Goal: Task Accomplishment & Management: Use online tool/utility

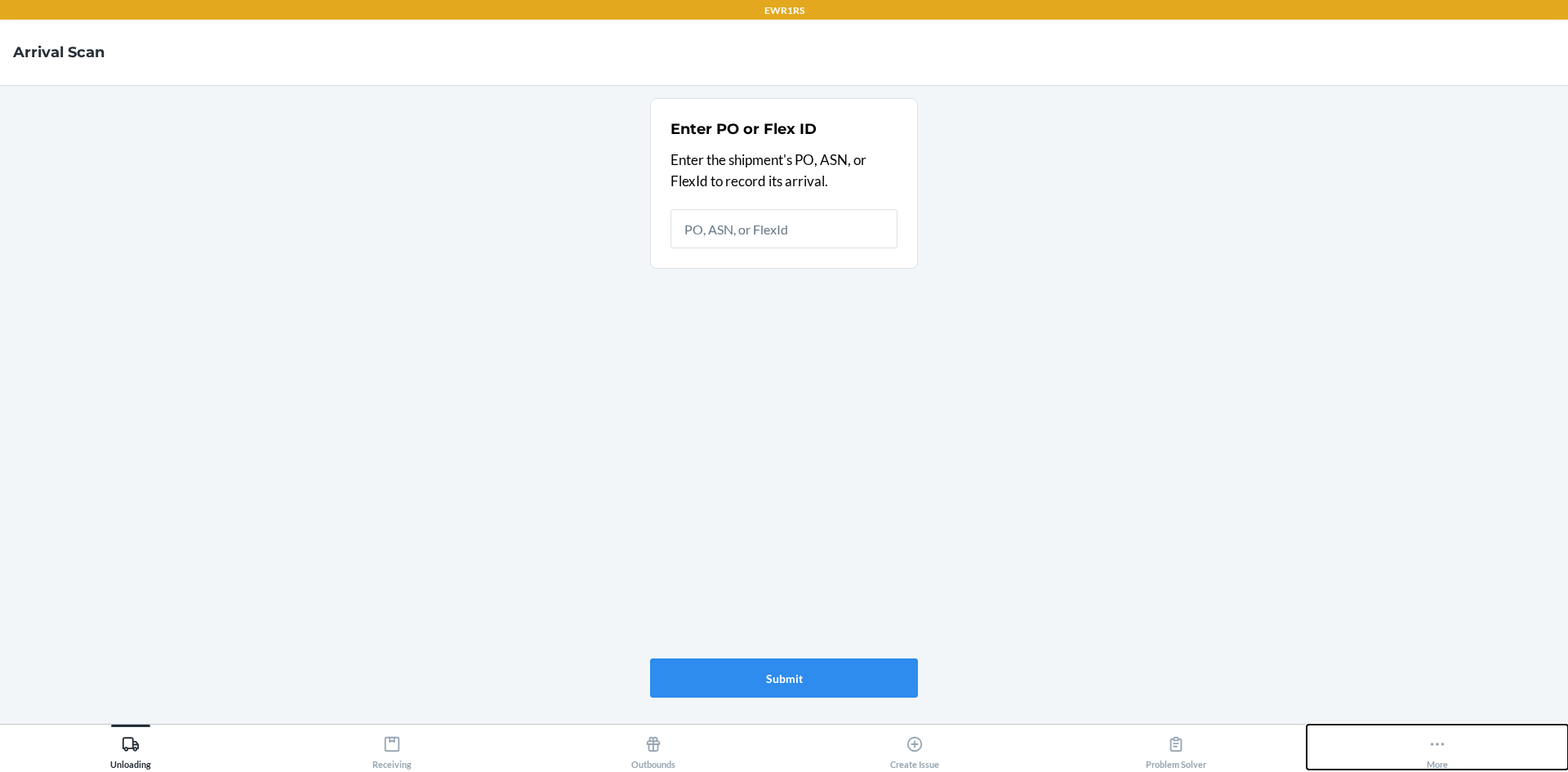
click at [1407, 754] on button "More" at bounding box center [1438, 747] width 262 height 45
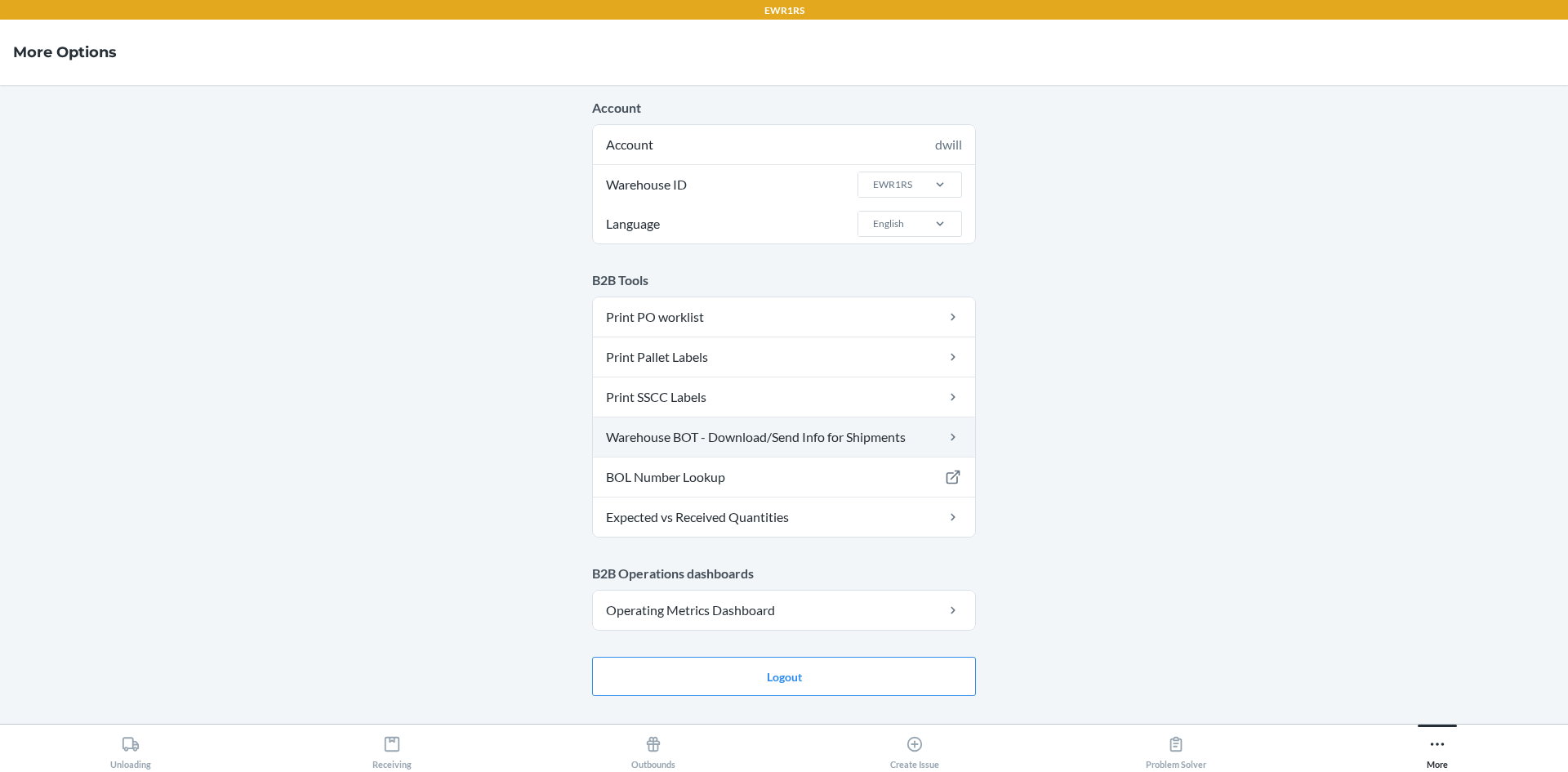
click at [659, 437] on link "Warehouse BOT - Download/Send Info for Shipments" at bounding box center [784, 437] width 383 height 39
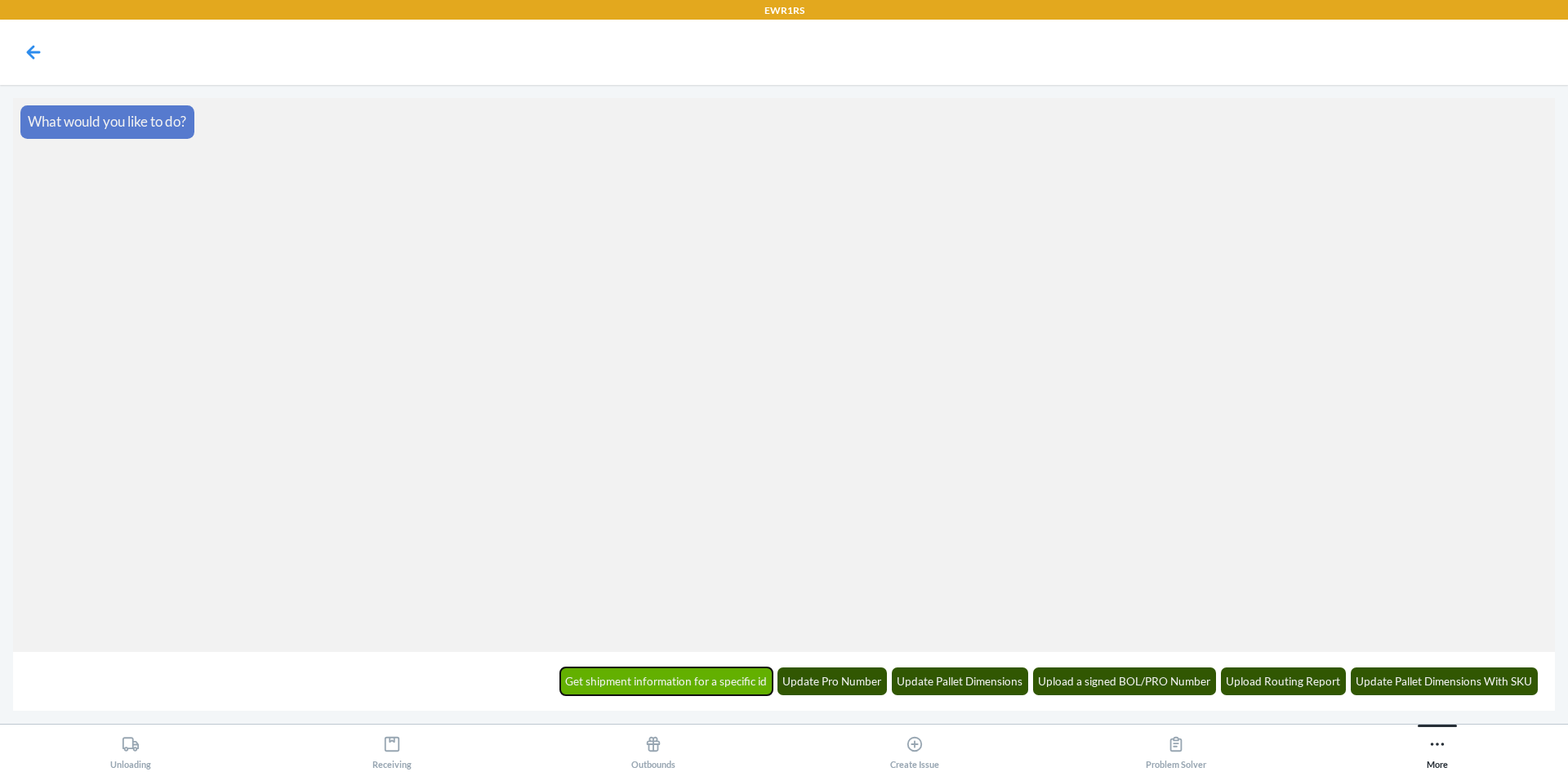
click at [723, 687] on button "Get shipment information for a specific id" at bounding box center [667, 680] width 213 height 28
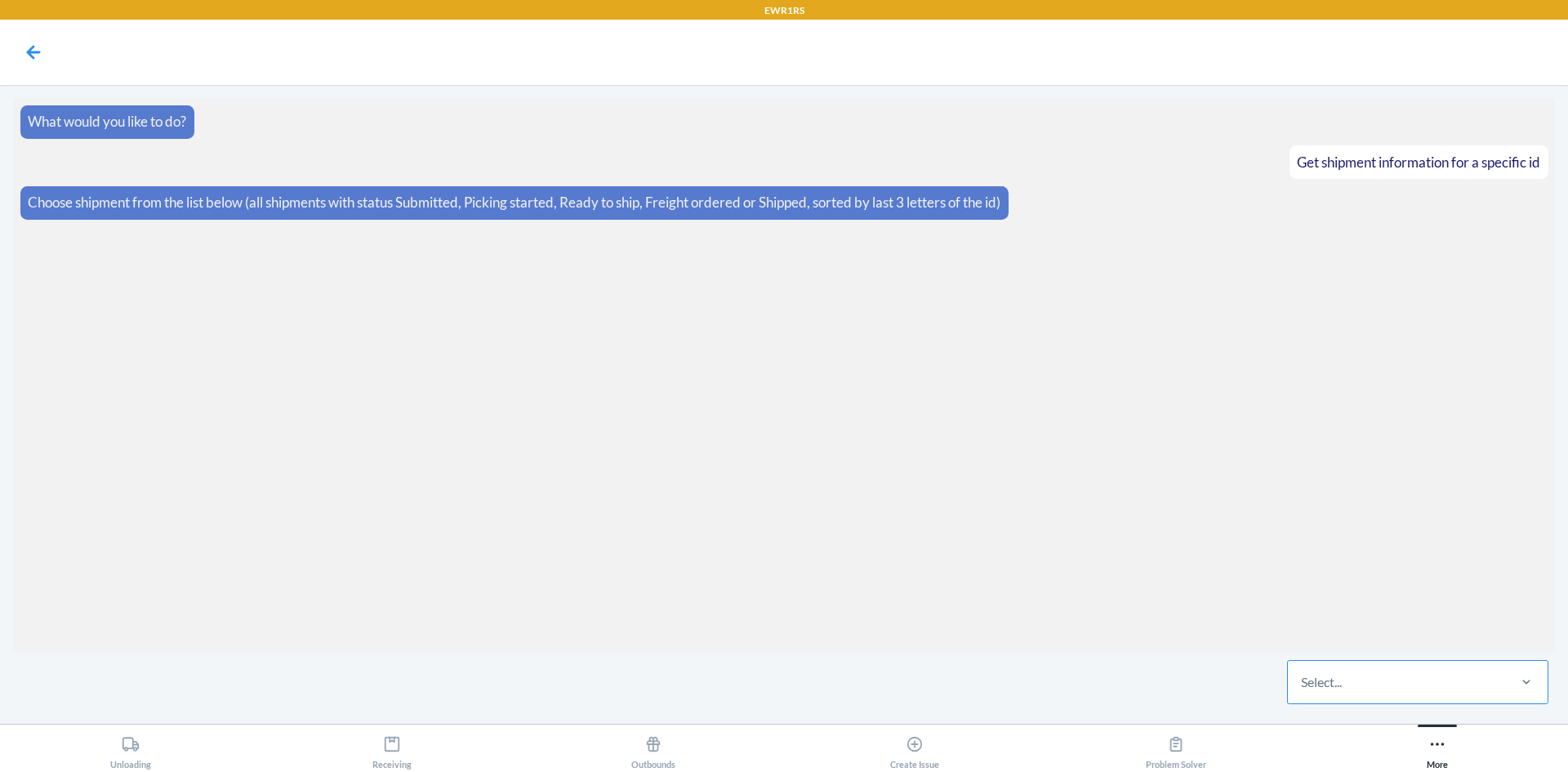
click at [1335, 679] on div "Select..." at bounding box center [1321, 682] width 41 height 20
click at [1303, 679] on input "Select..." at bounding box center [1302, 682] width 2 height 20
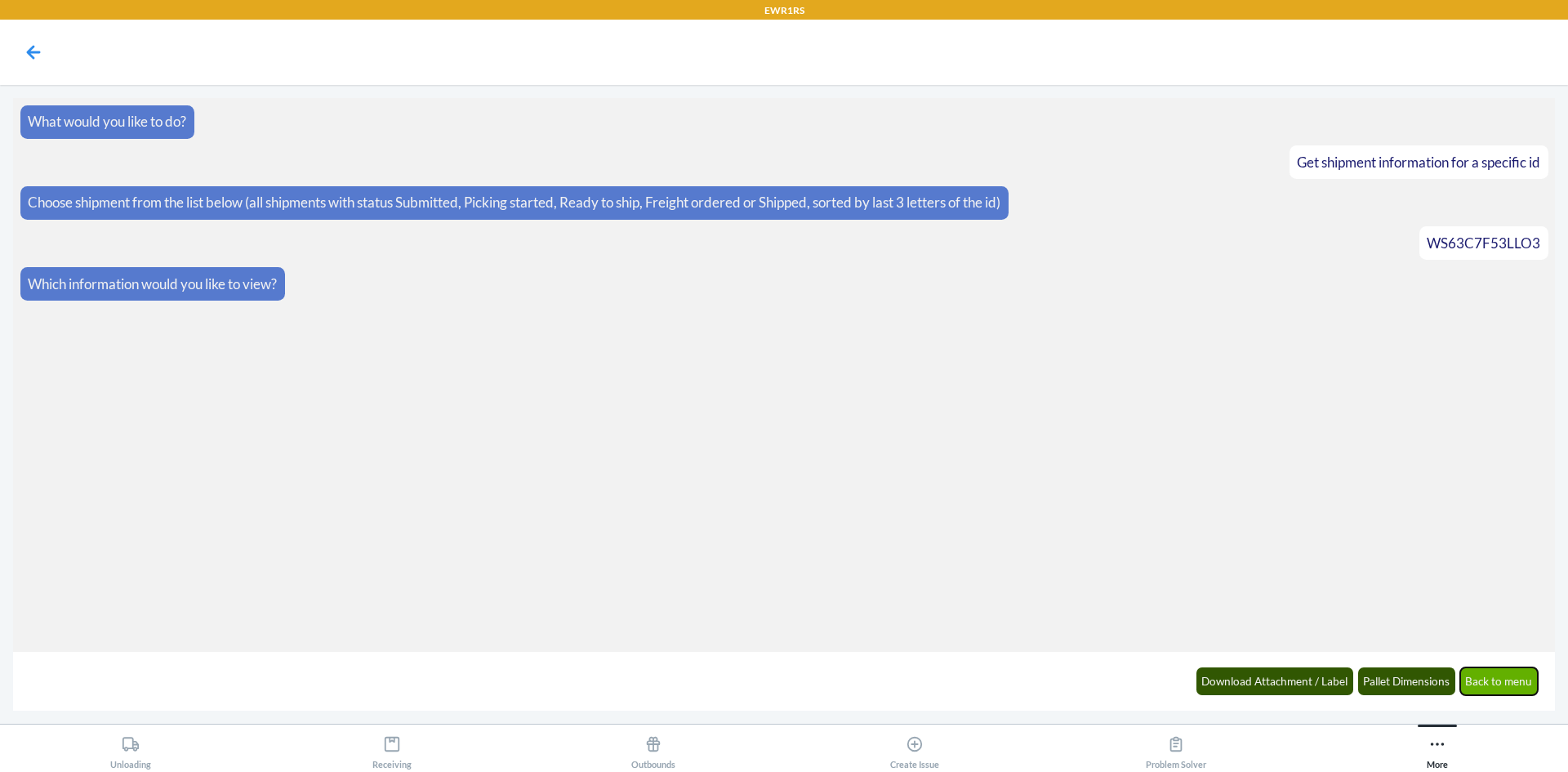
click at [1525, 689] on button "Back to menu" at bounding box center [1500, 680] width 78 height 28
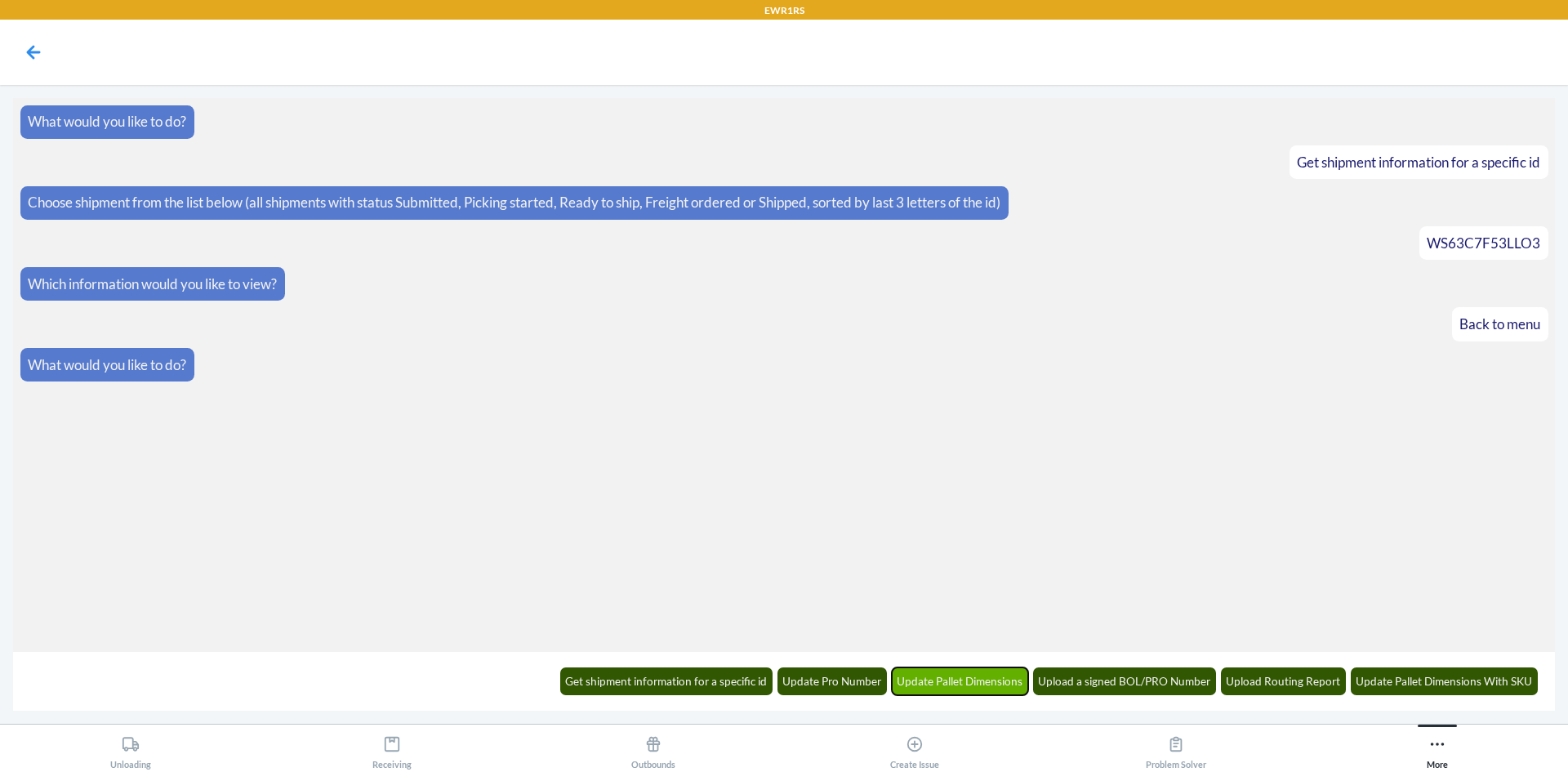
click at [989, 689] on button "Update Pallet Dimensions" at bounding box center [960, 680] width 138 height 28
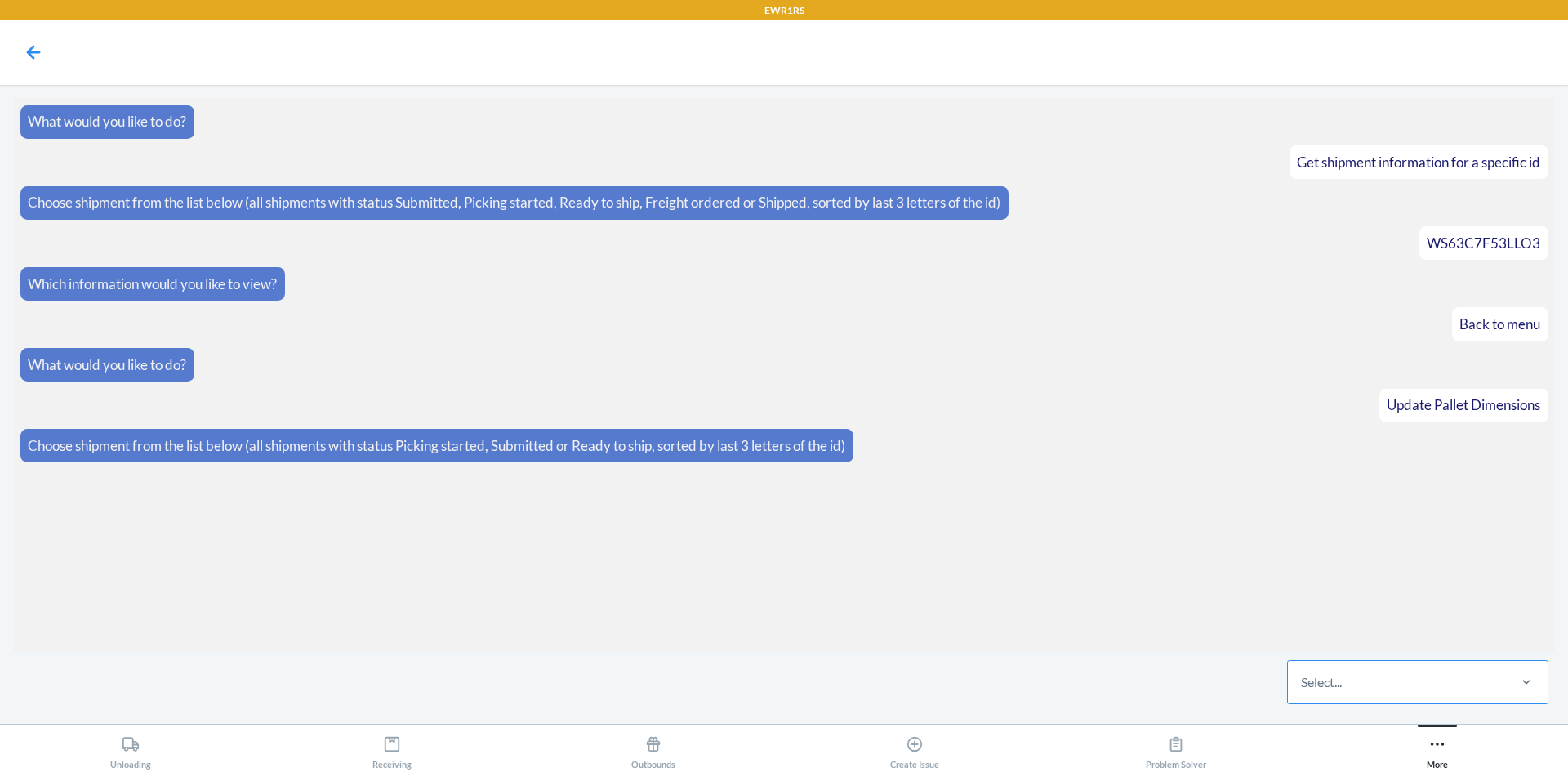
click at [1330, 662] on div "Select..." at bounding box center [1396, 682] width 218 height 43
click at [1303, 672] on input "Select..." at bounding box center [1302, 682] width 2 height 20
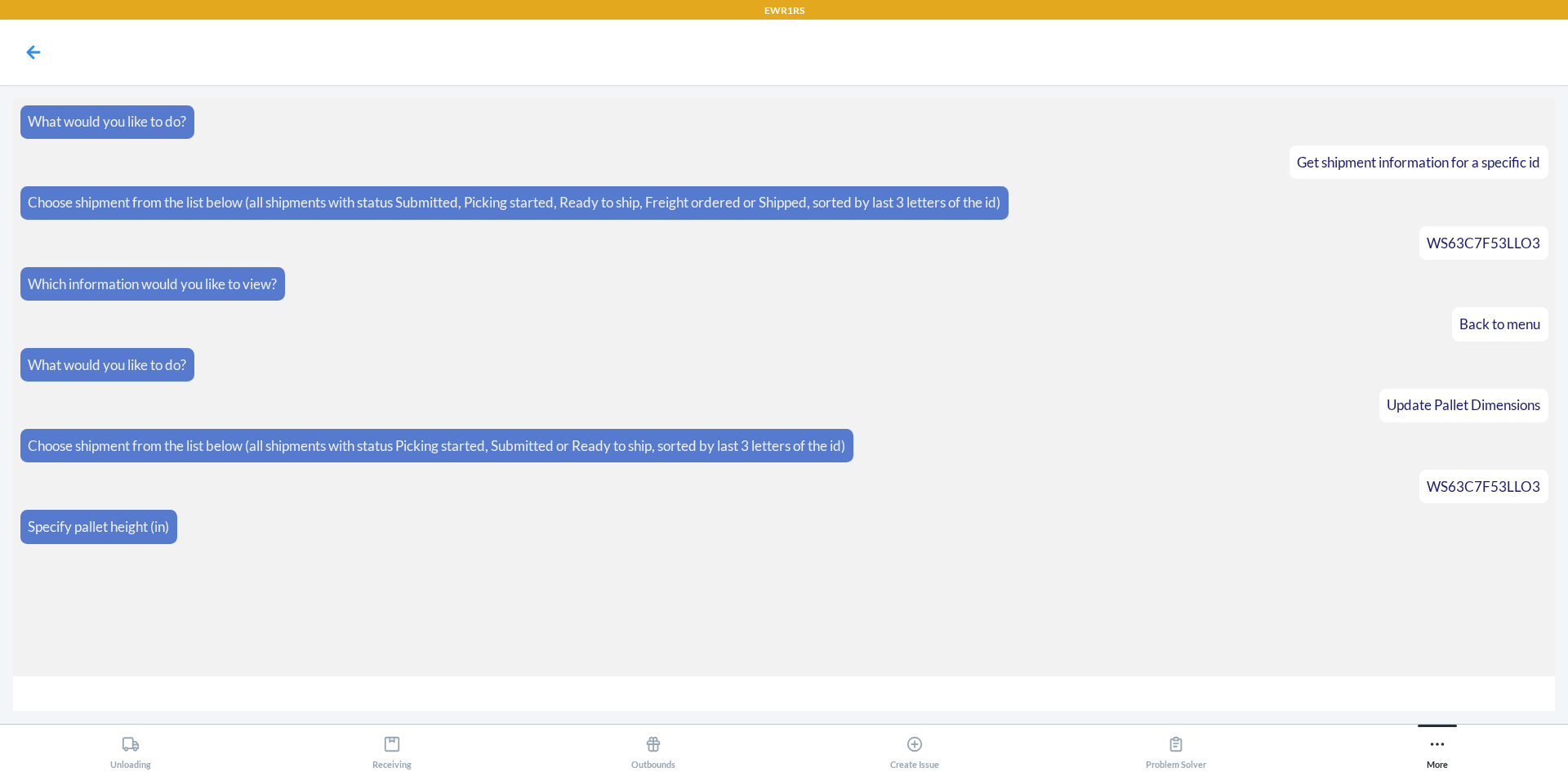
click at [1260, 679] on input "number" at bounding box center [784, 694] width 1542 height 35
type input "54"
type input "500"
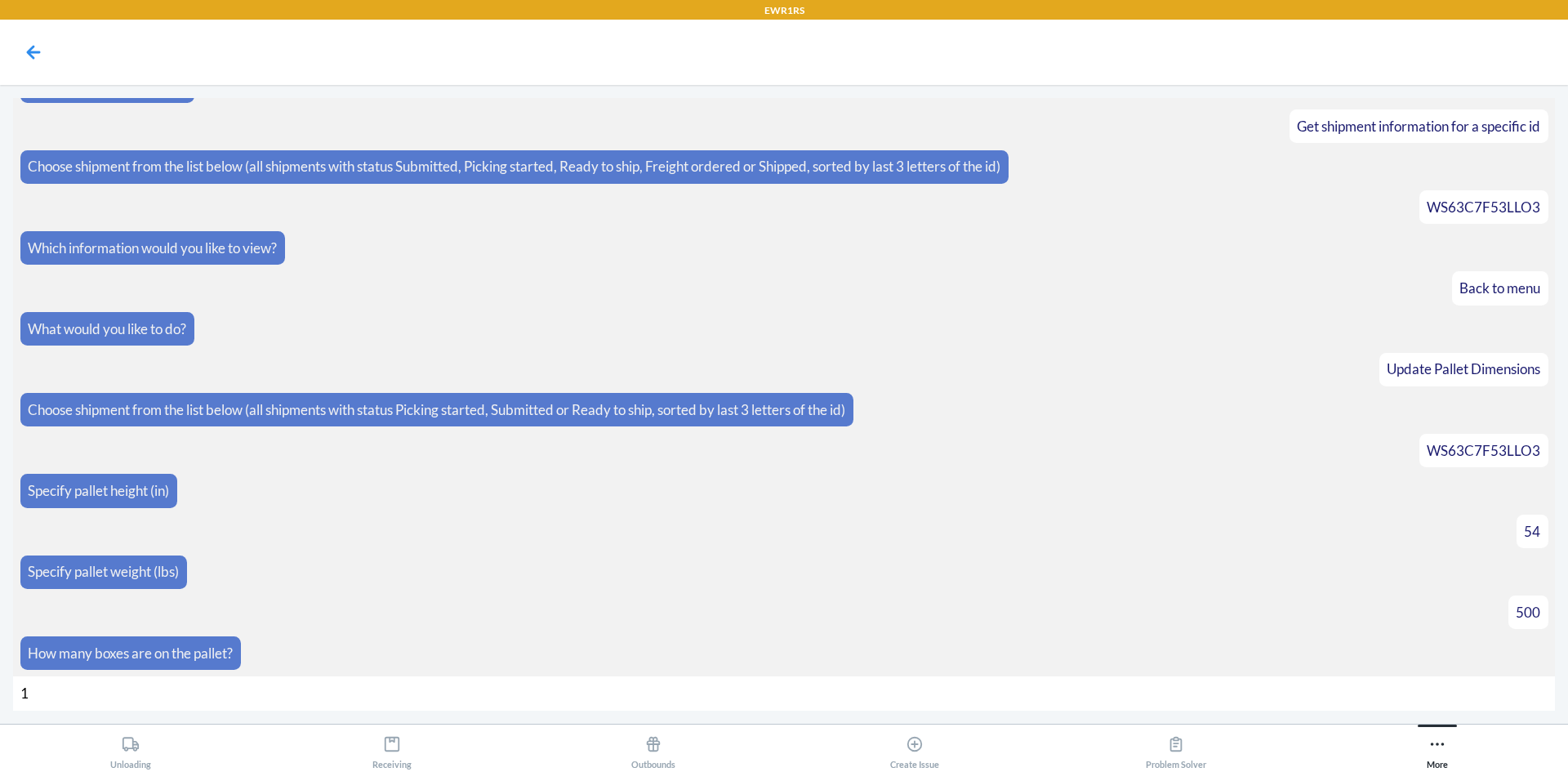
type input "19"
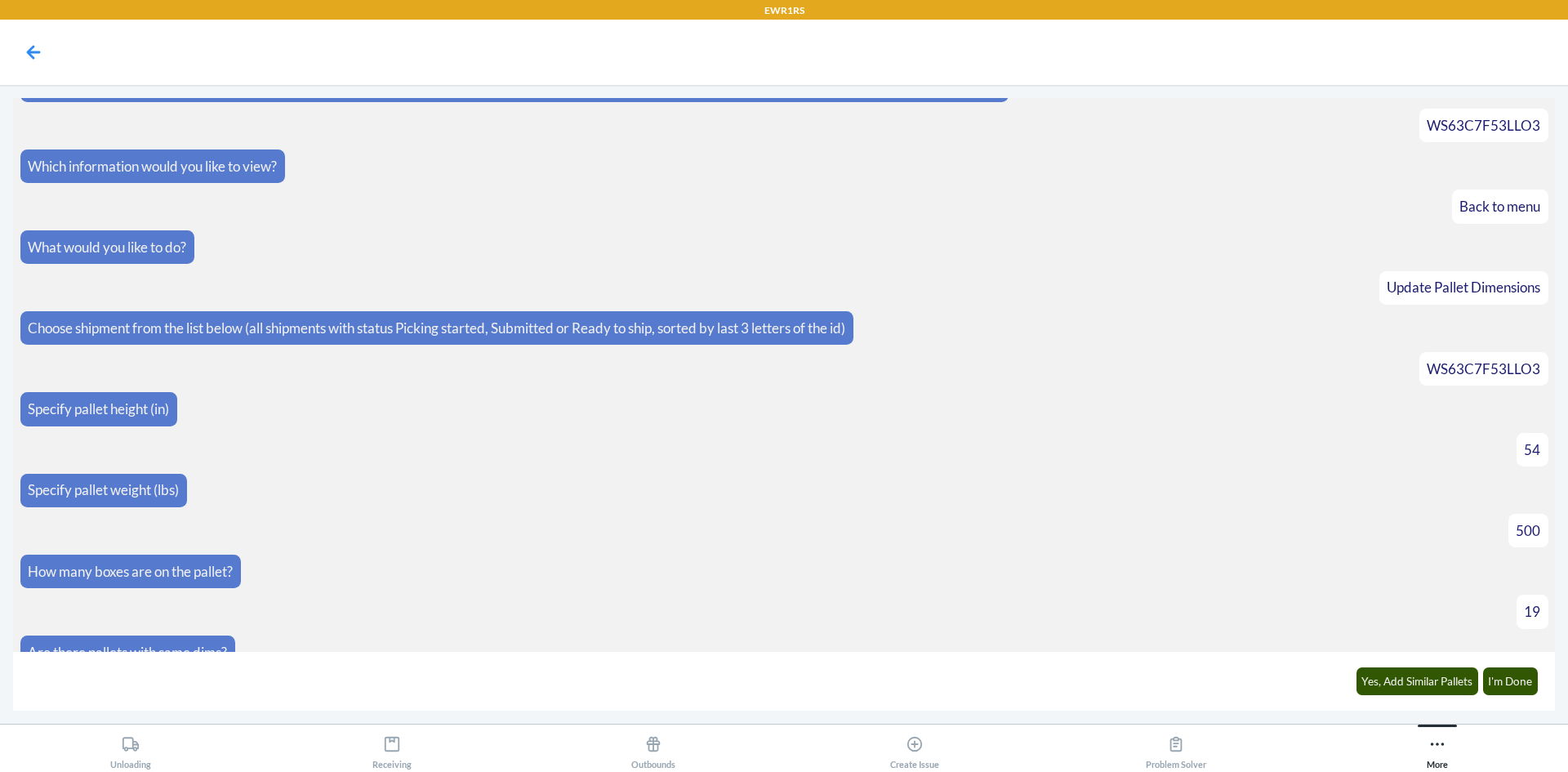
scroll to position [142, 0]
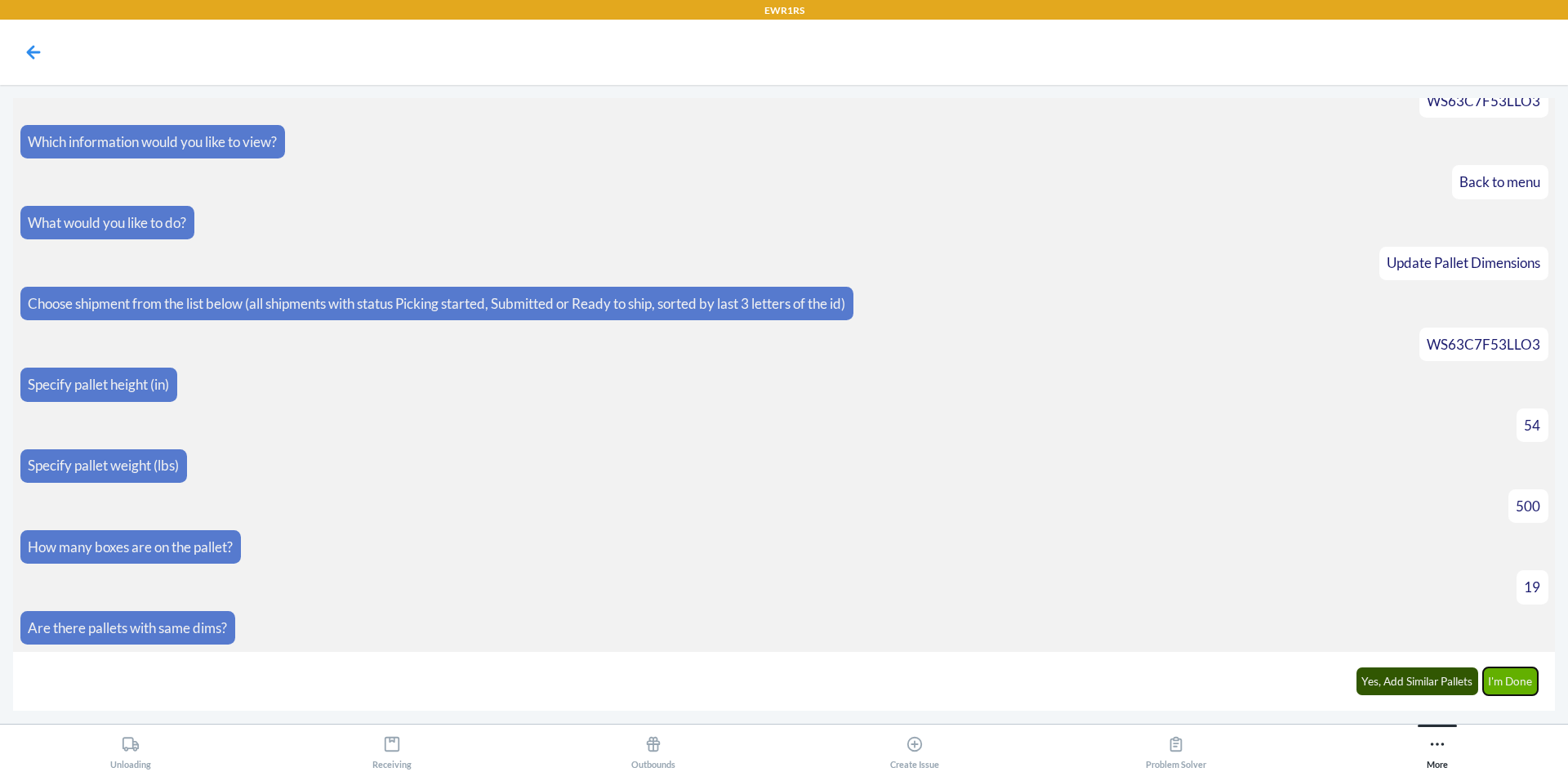
click at [1510, 682] on button "I'm Done" at bounding box center [1510, 680] width 56 height 28
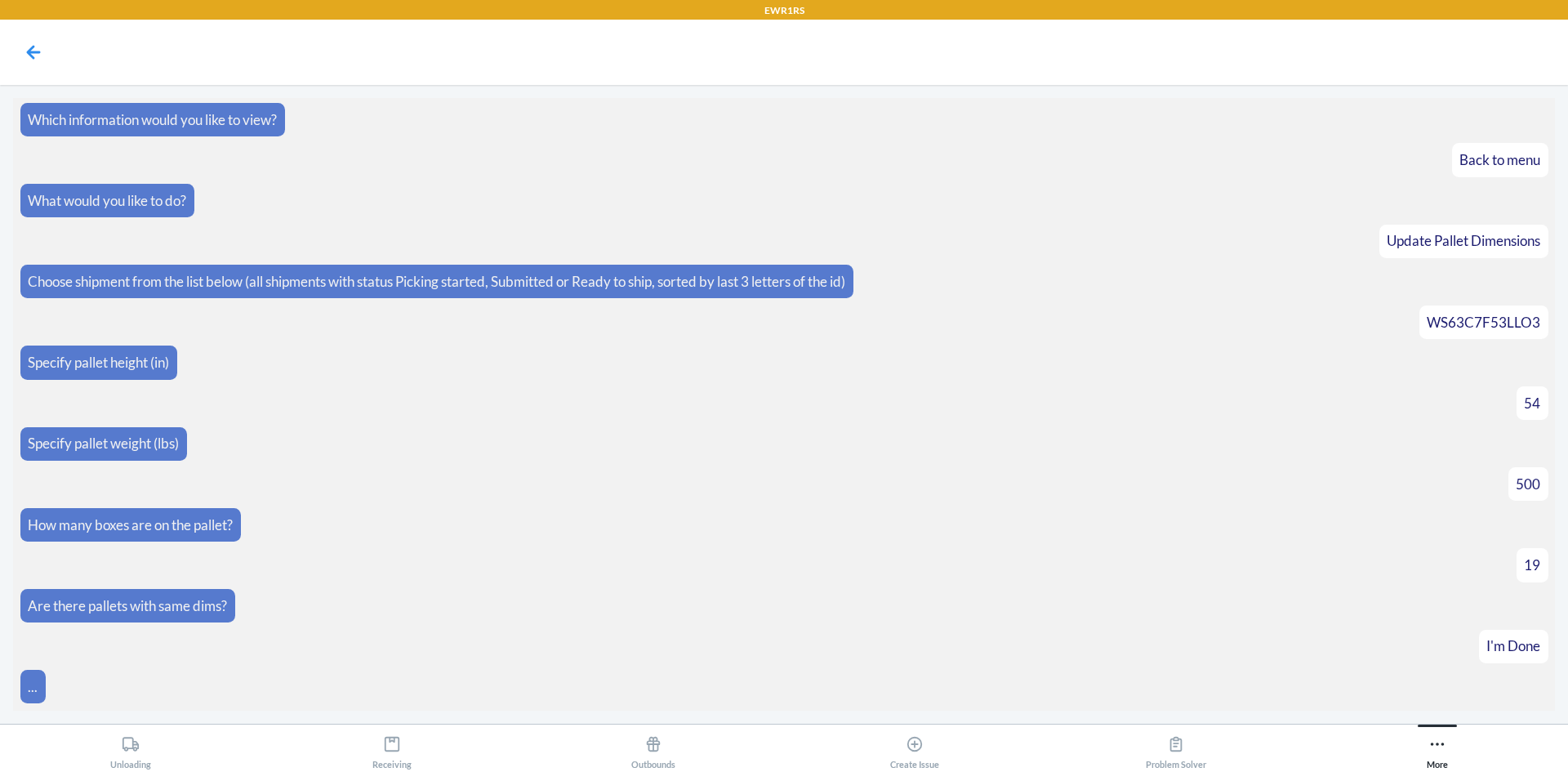
scroll to position [327, 0]
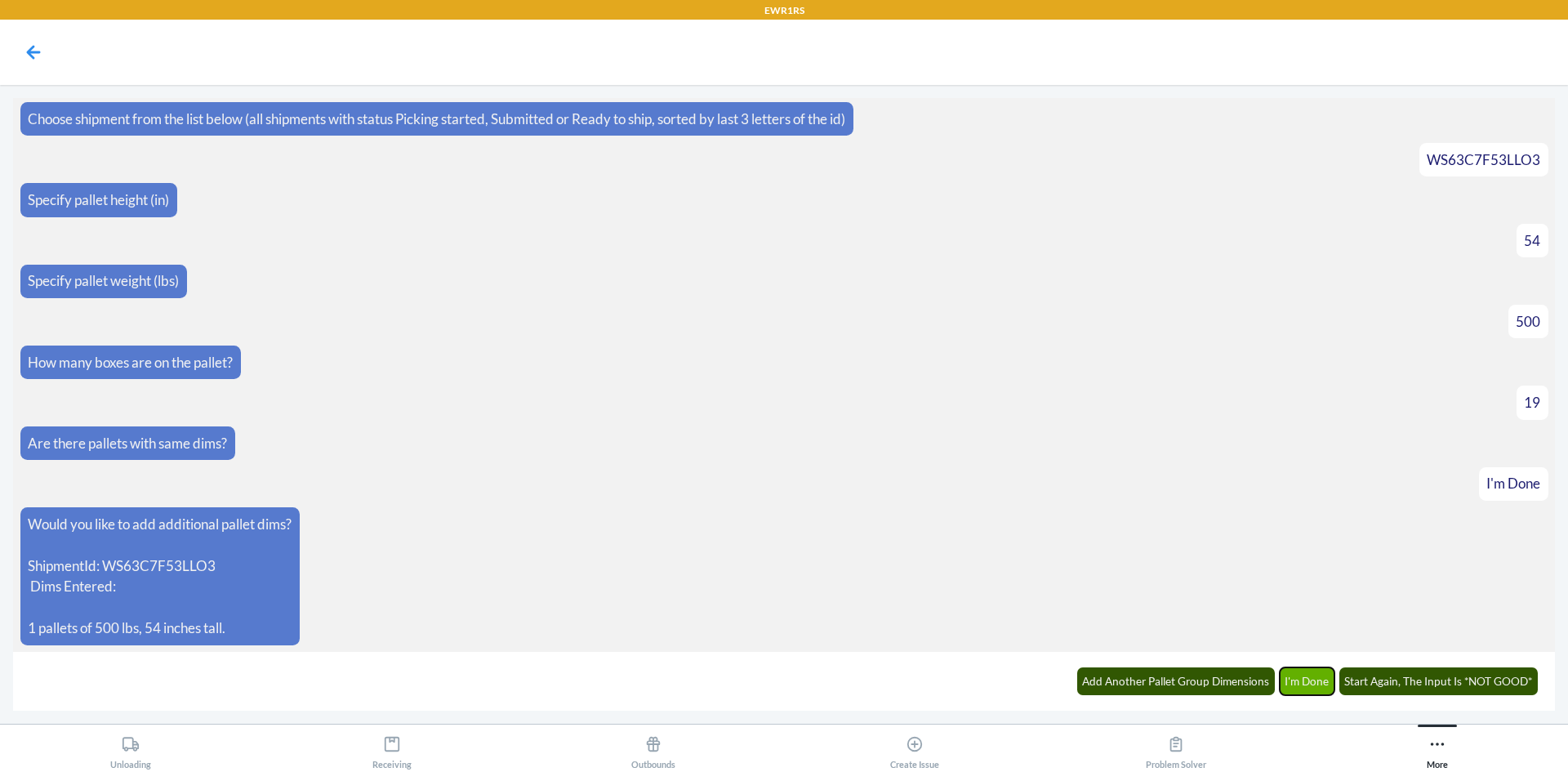
click at [1297, 689] on button "I'm Done" at bounding box center [1307, 680] width 56 height 28
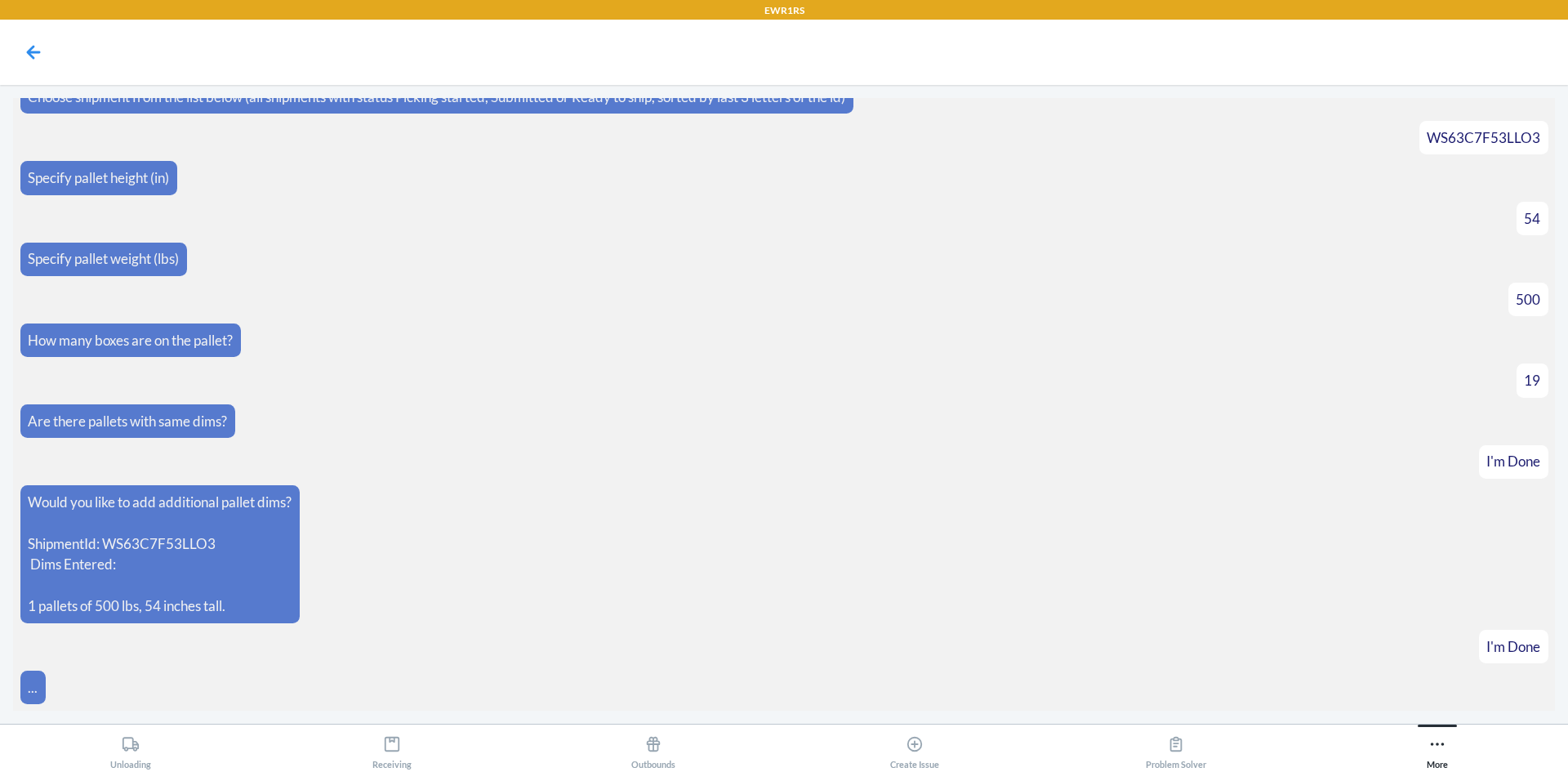
scroll to position [408, 0]
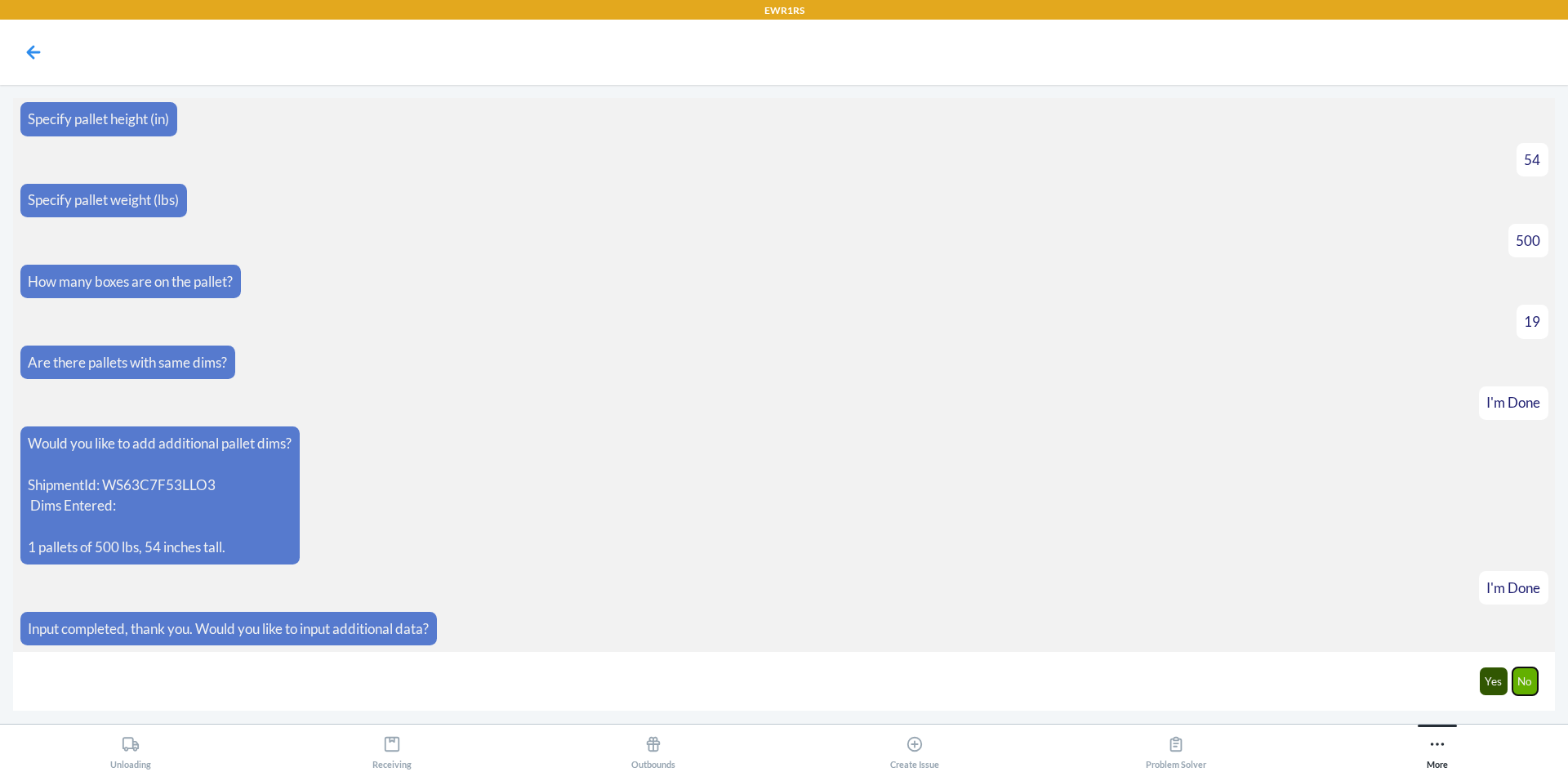
click at [1520, 683] on button "No" at bounding box center [1525, 680] width 26 height 28
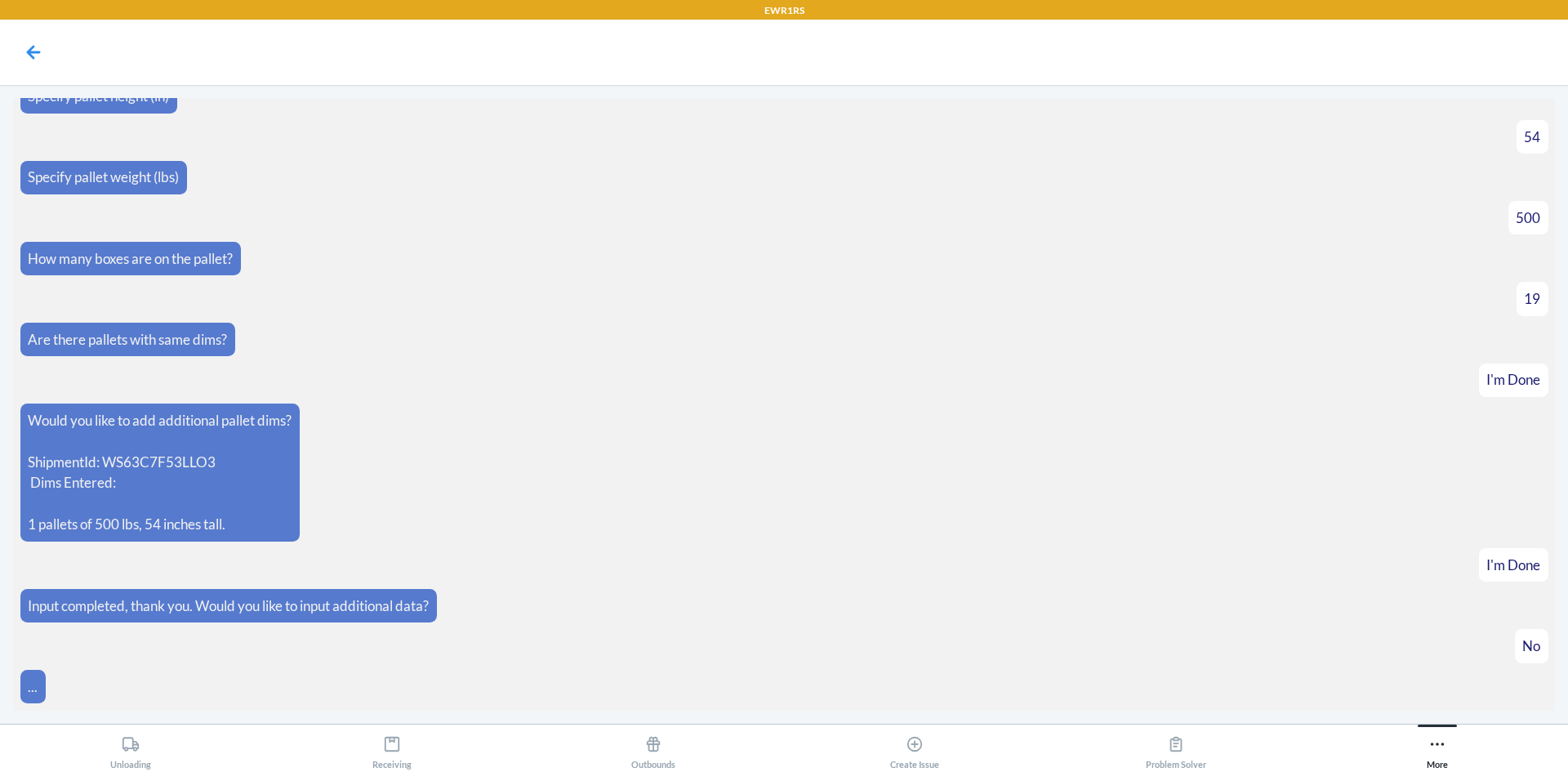
scroll to position [489, 0]
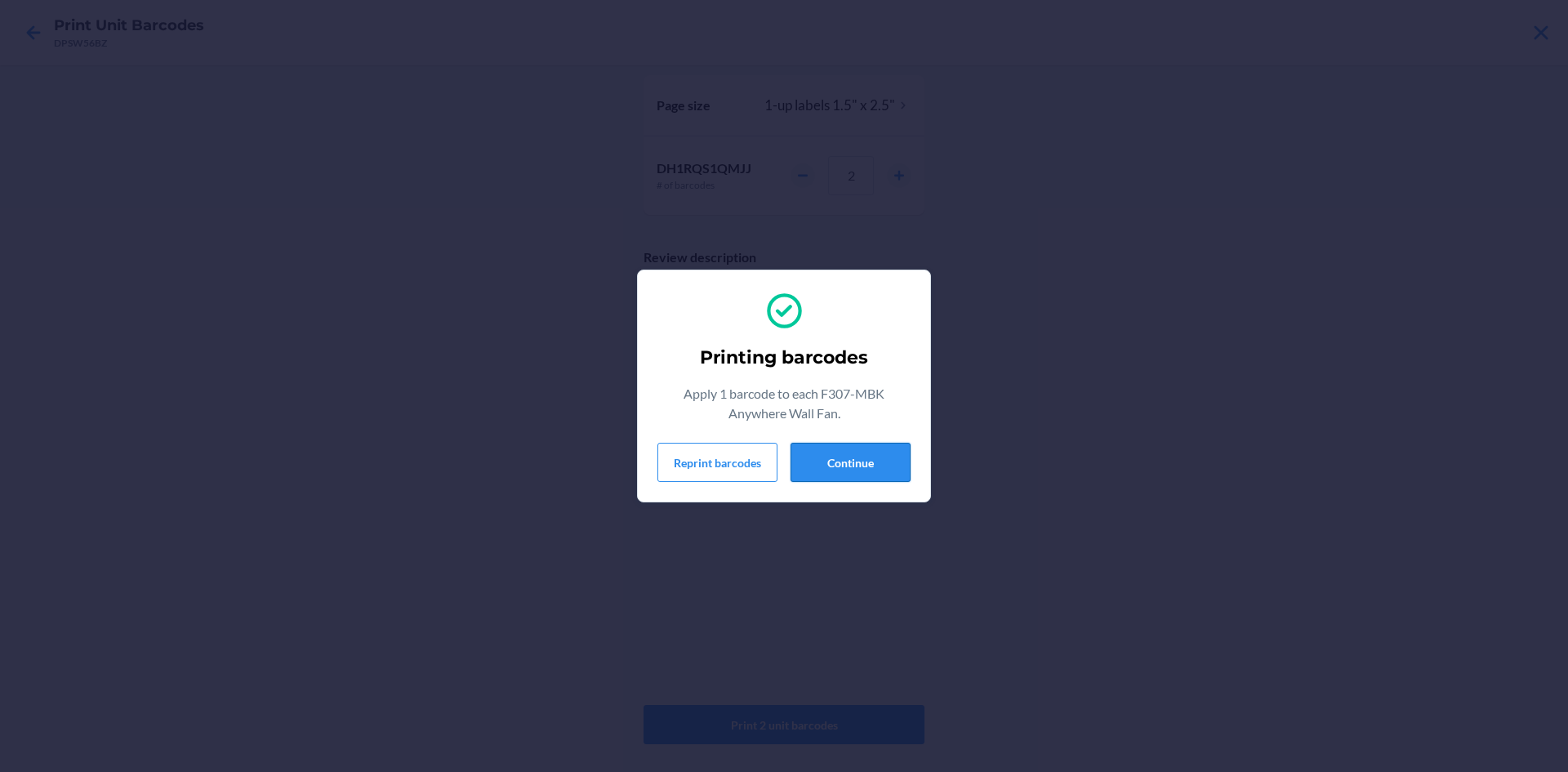
click at [853, 481] on button "Continue" at bounding box center [850, 462] width 120 height 39
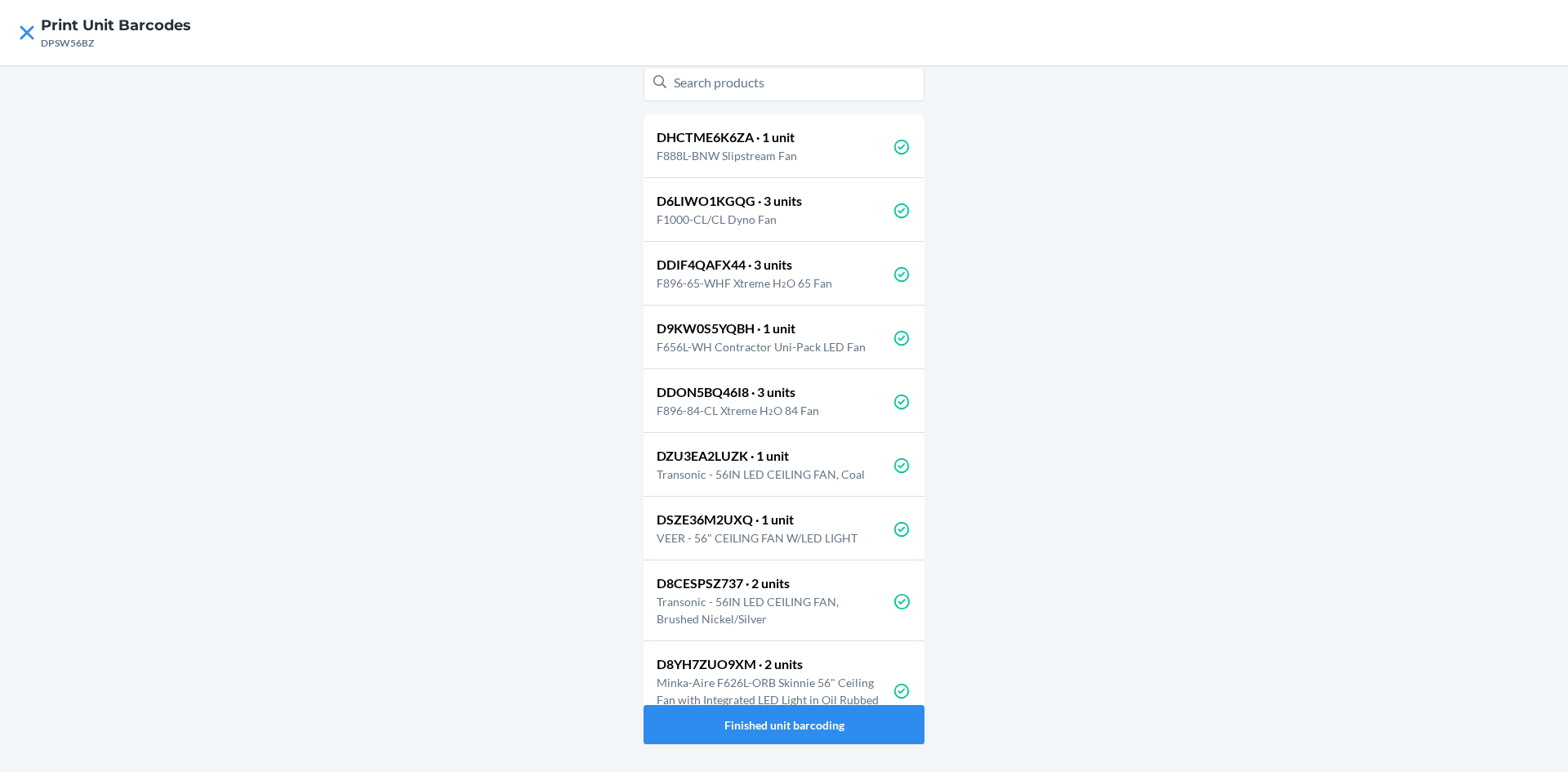
scroll to position [204, 0]
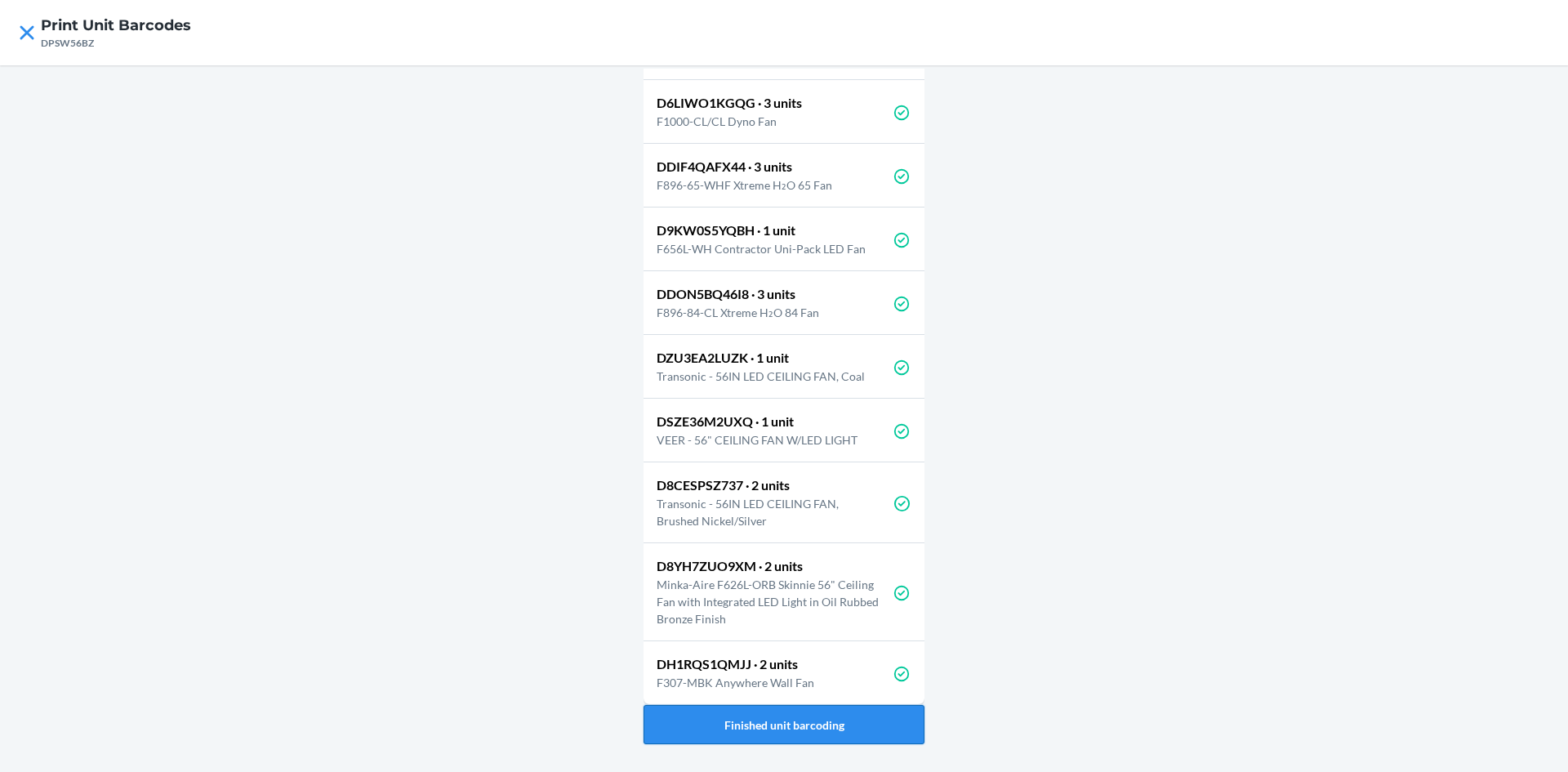
click at [844, 719] on button "Finished unit barcoding" at bounding box center [784, 724] width 281 height 39
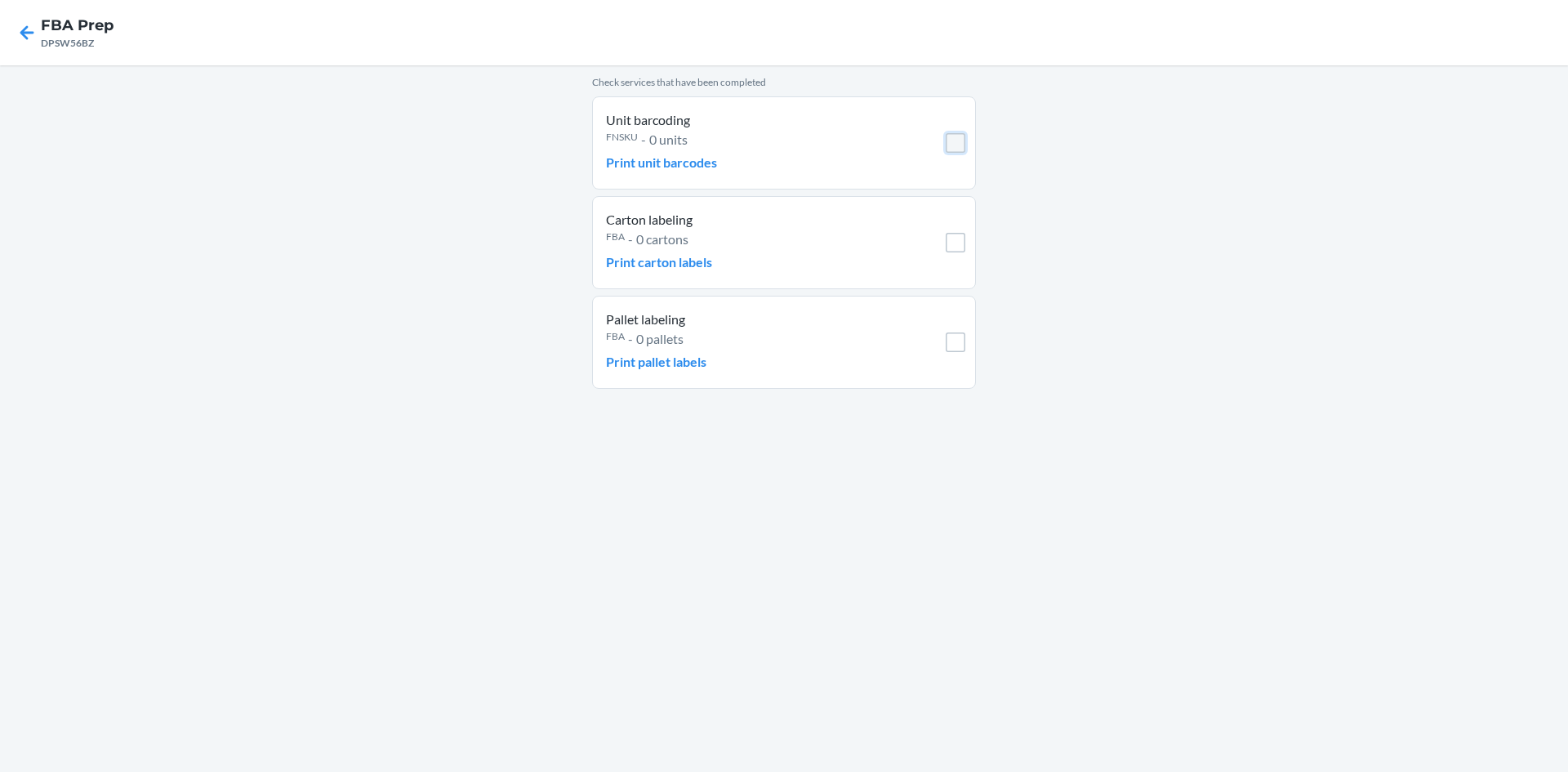
click at [960, 144] on input "checkbox" at bounding box center [956, 143] width 20 height 20
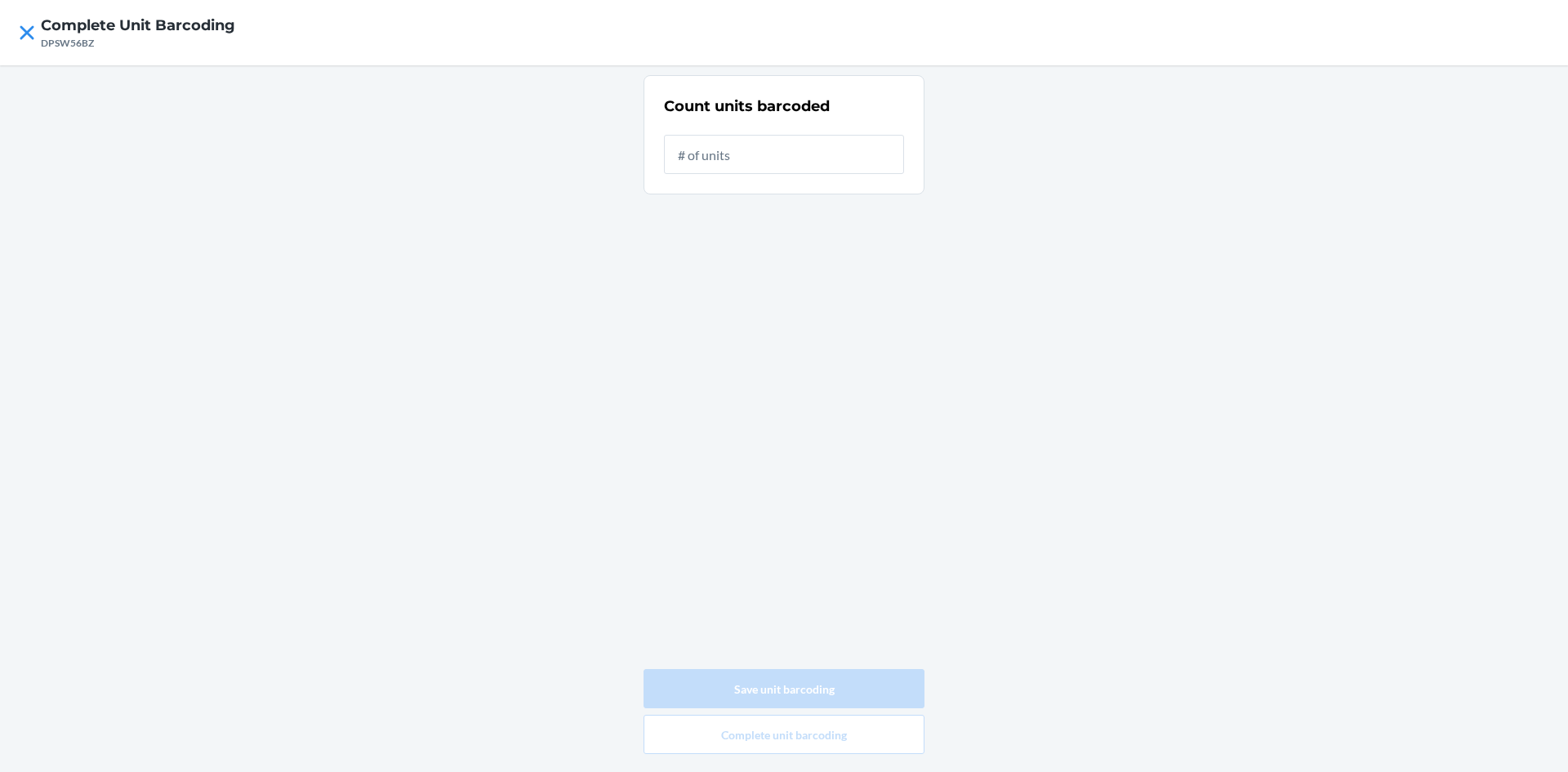
click at [861, 173] on input "text" at bounding box center [784, 154] width 240 height 39
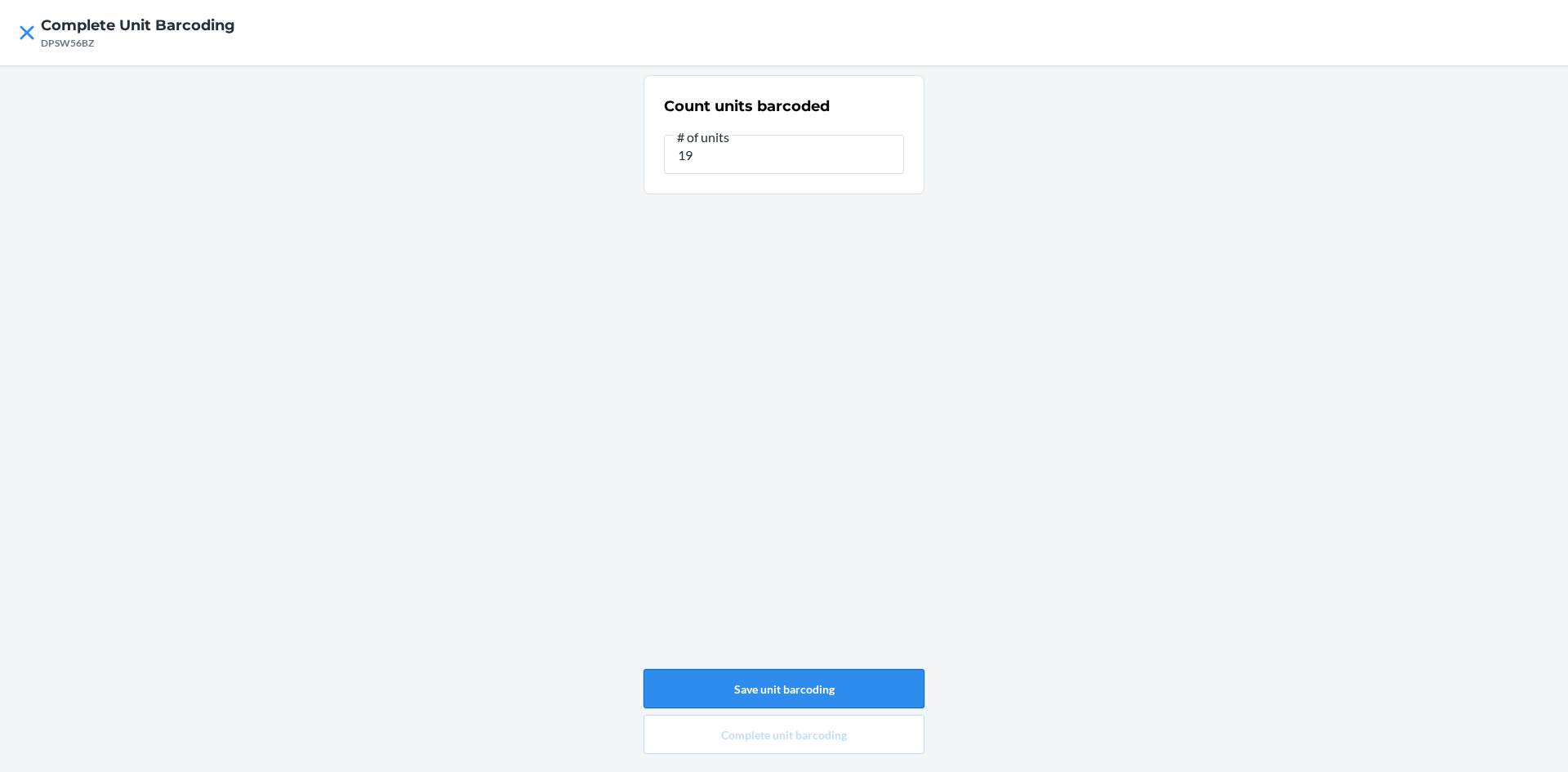
click at [747, 699] on button "Save unit barcoding" at bounding box center [784, 688] width 281 height 39
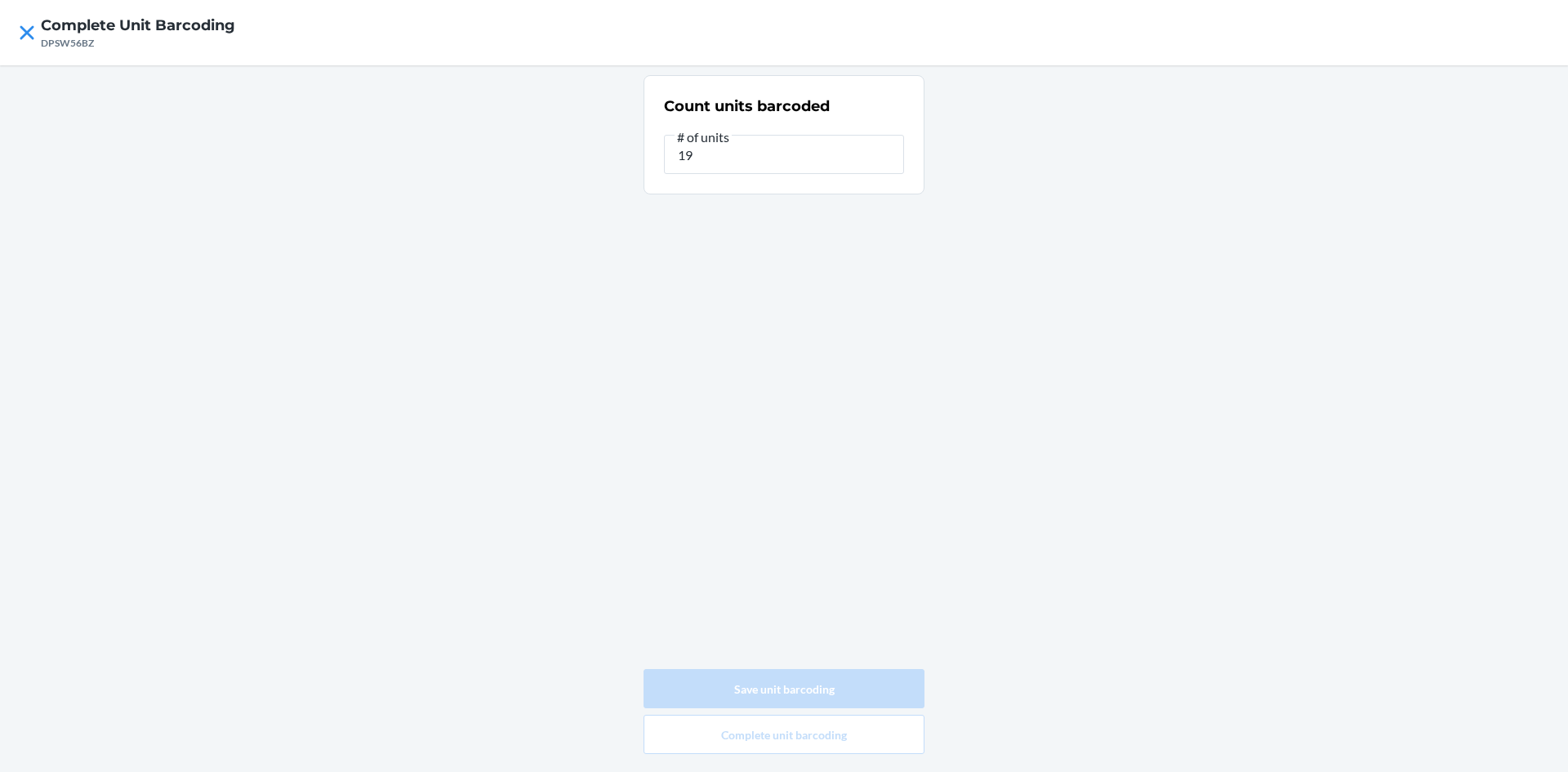
type input "0"
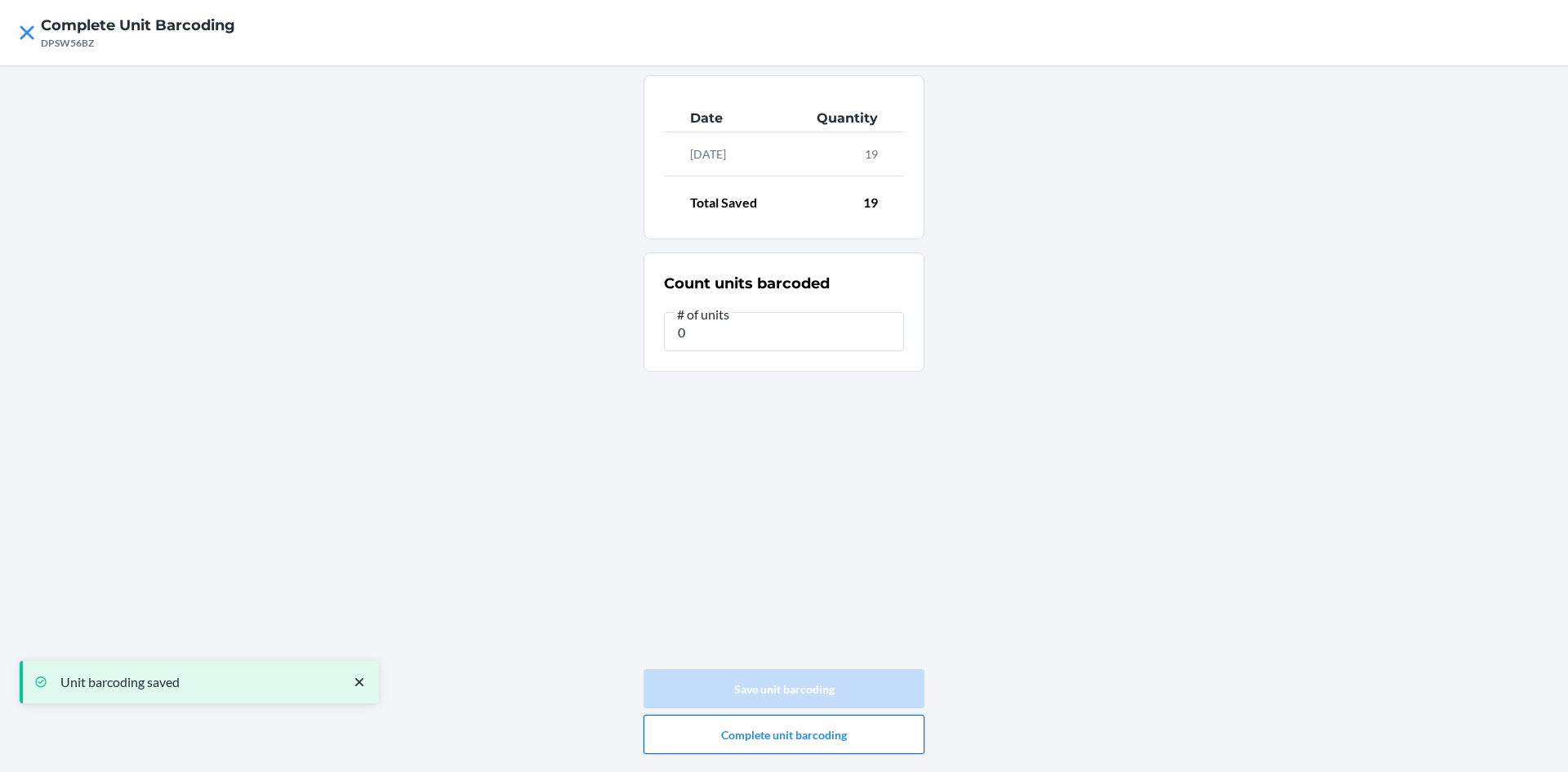
click at [780, 736] on button "Complete unit barcoding" at bounding box center [784, 734] width 281 height 39
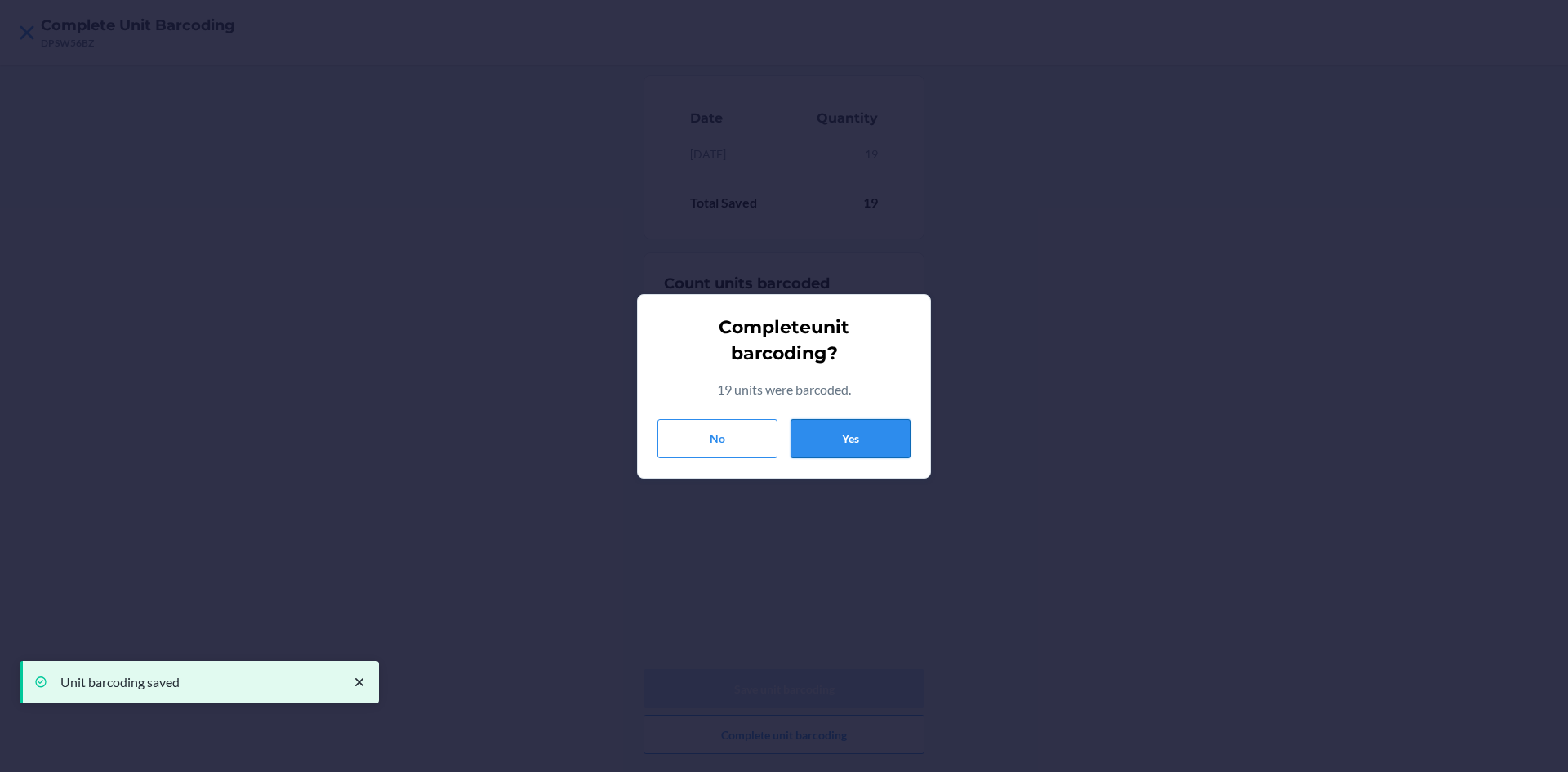
click at [857, 445] on button "Yes" at bounding box center [850, 439] width 120 height 39
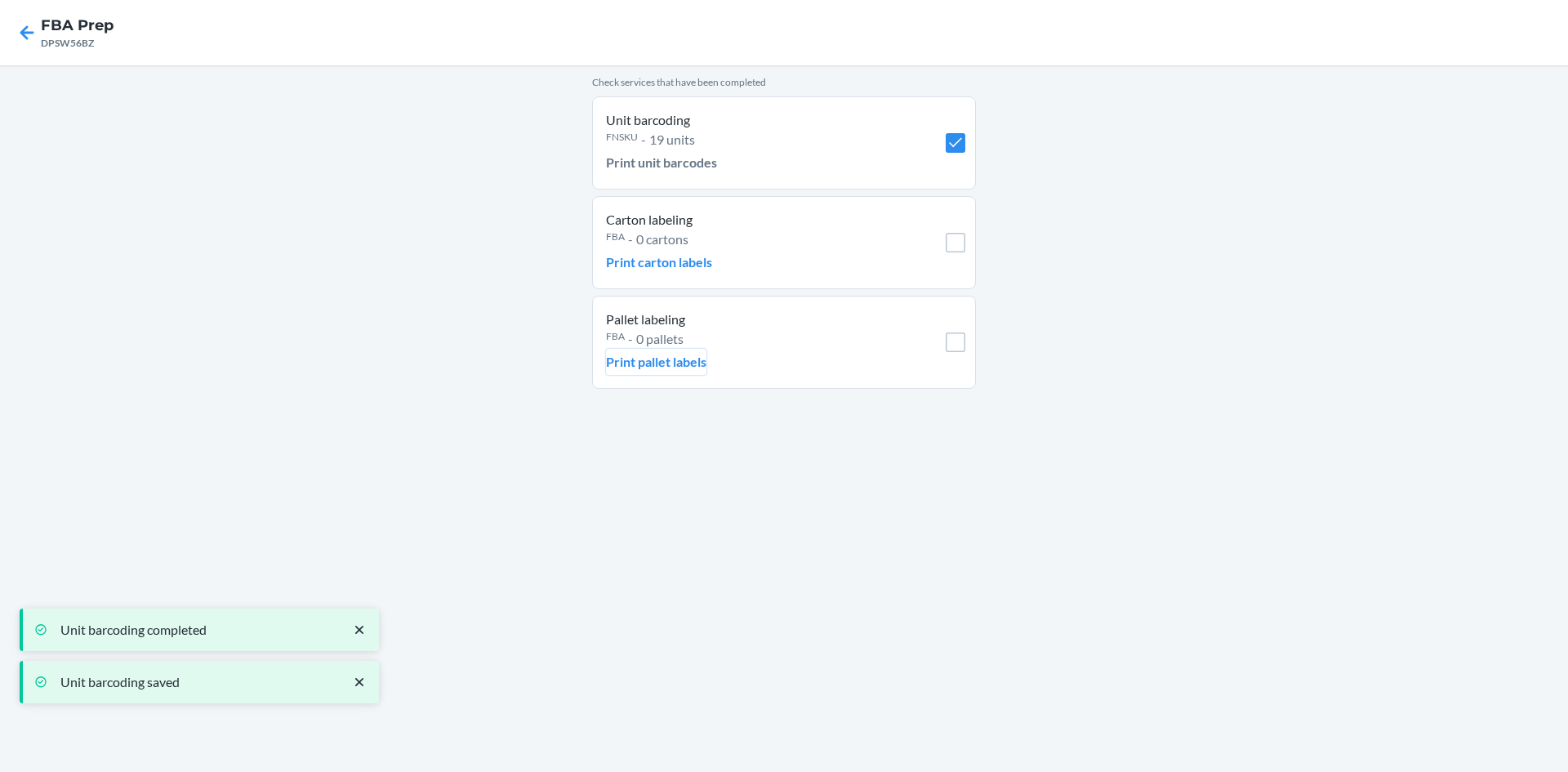
click at [625, 352] on p "Print pallet labels" at bounding box center [656, 362] width 101 height 20
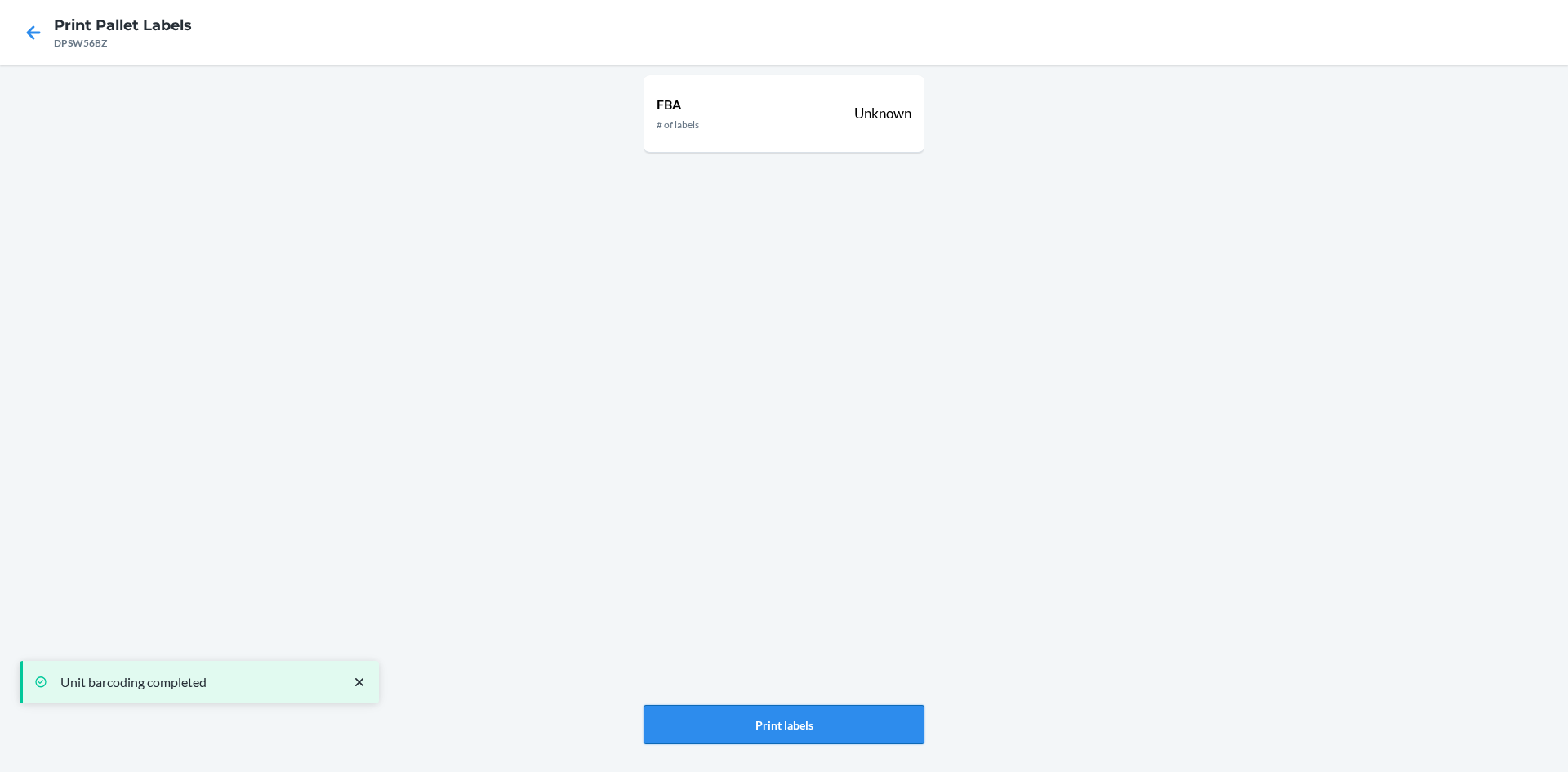
click at [769, 733] on button "Print labels" at bounding box center [784, 724] width 281 height 39
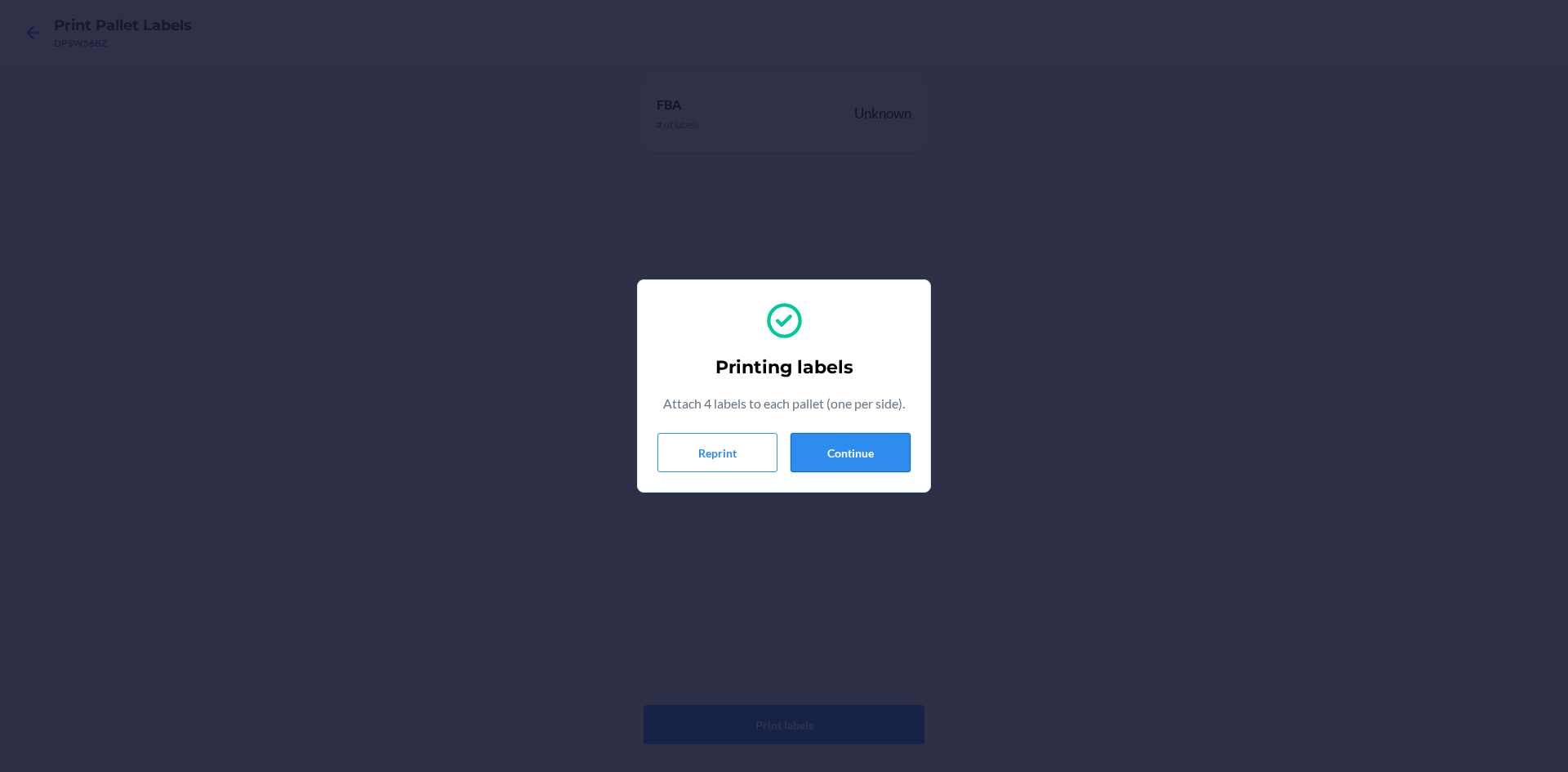
click at [848, 454] on button "Continue" at bounding box center [850, 452] width 120 height 39
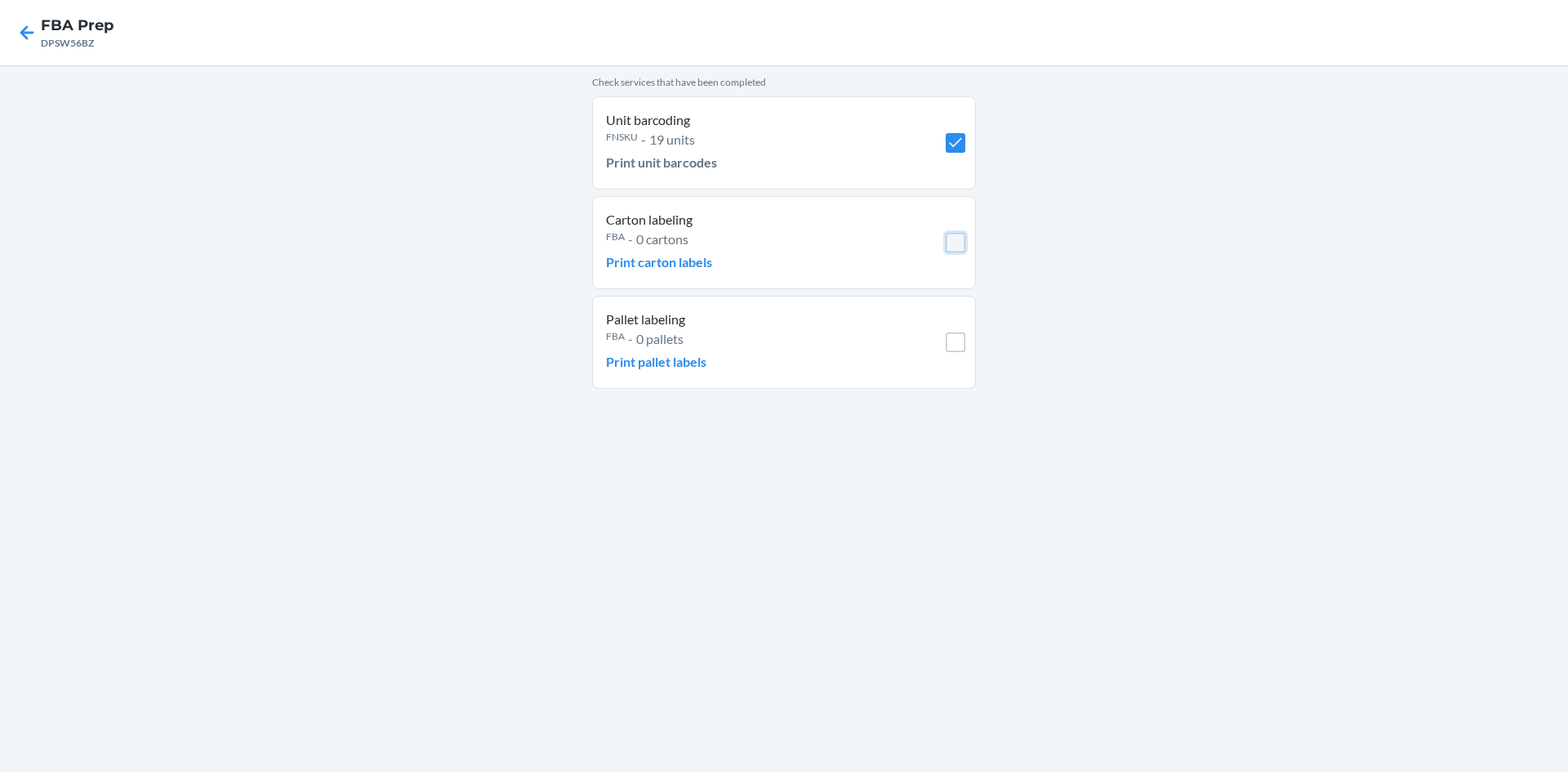
click at [958, 238] on input "checkbox" at bounding box center [956, 243] width 20 height 20
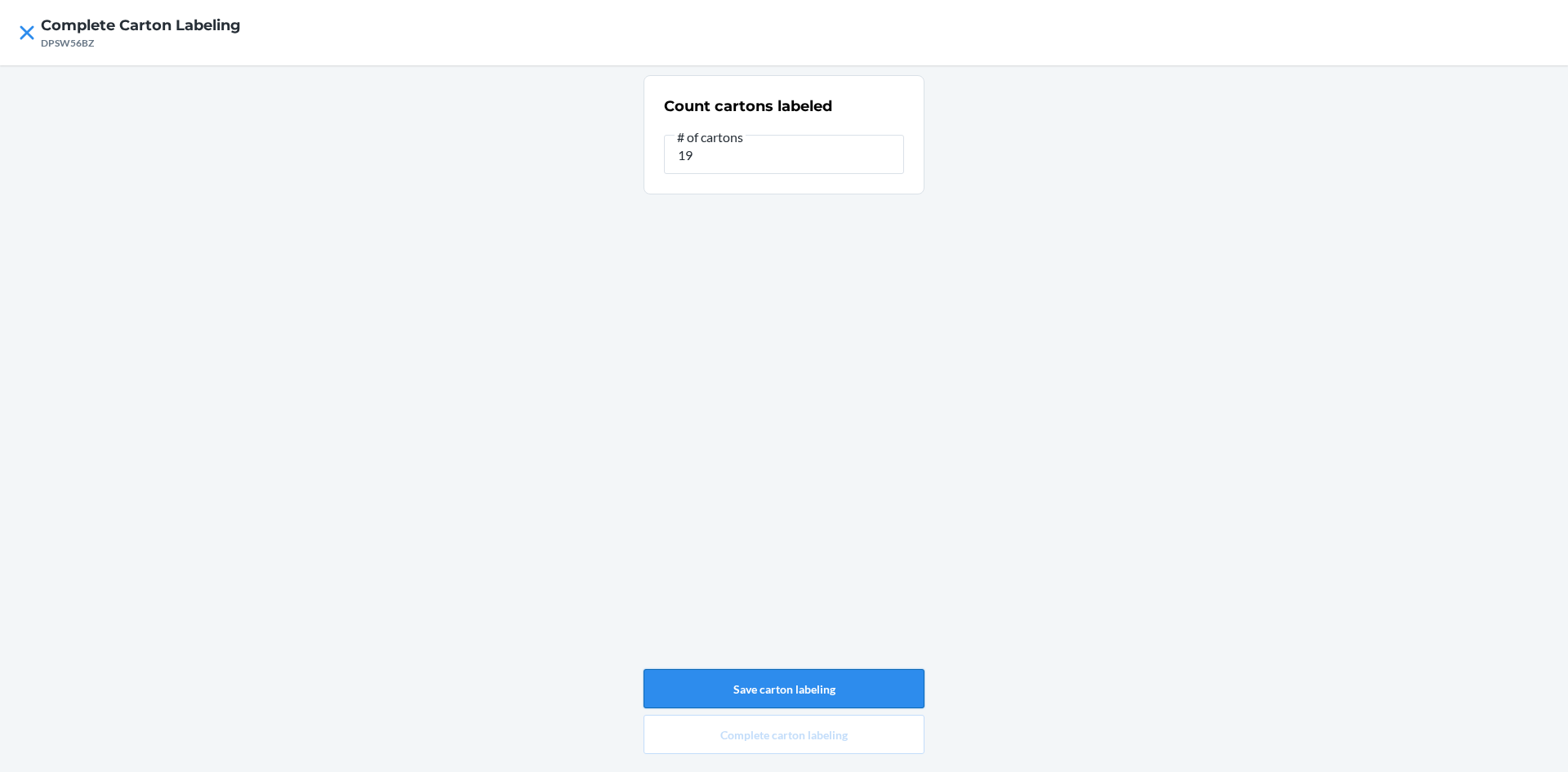
click at [794, 694] on button "Save carton labeling" at bounding box center [784, 688] width 281 height 39
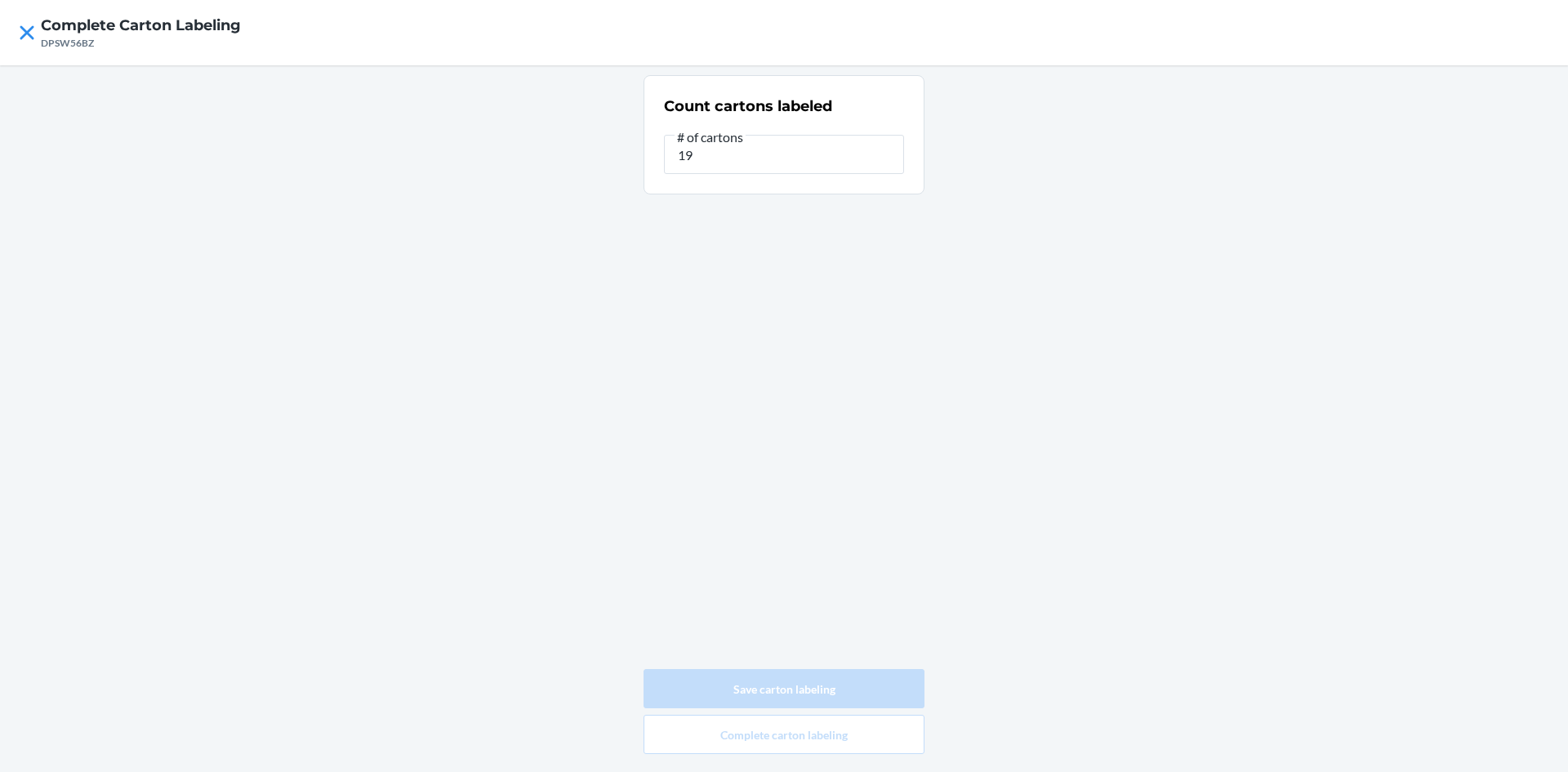
type input "0"
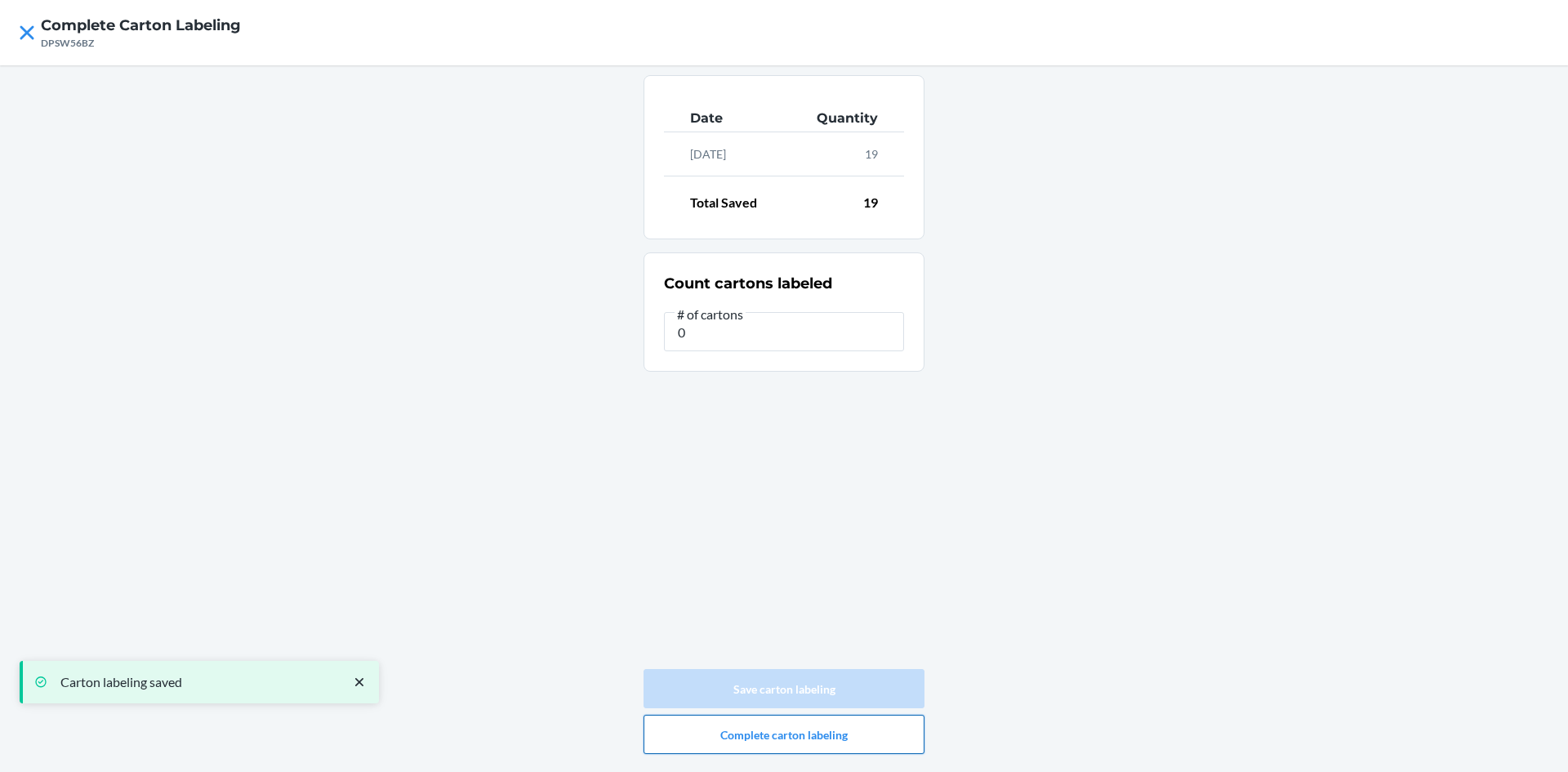
click at [778, 734] on button "Complete carton labeling" at bounding box center [784, 734] width 281 height 39
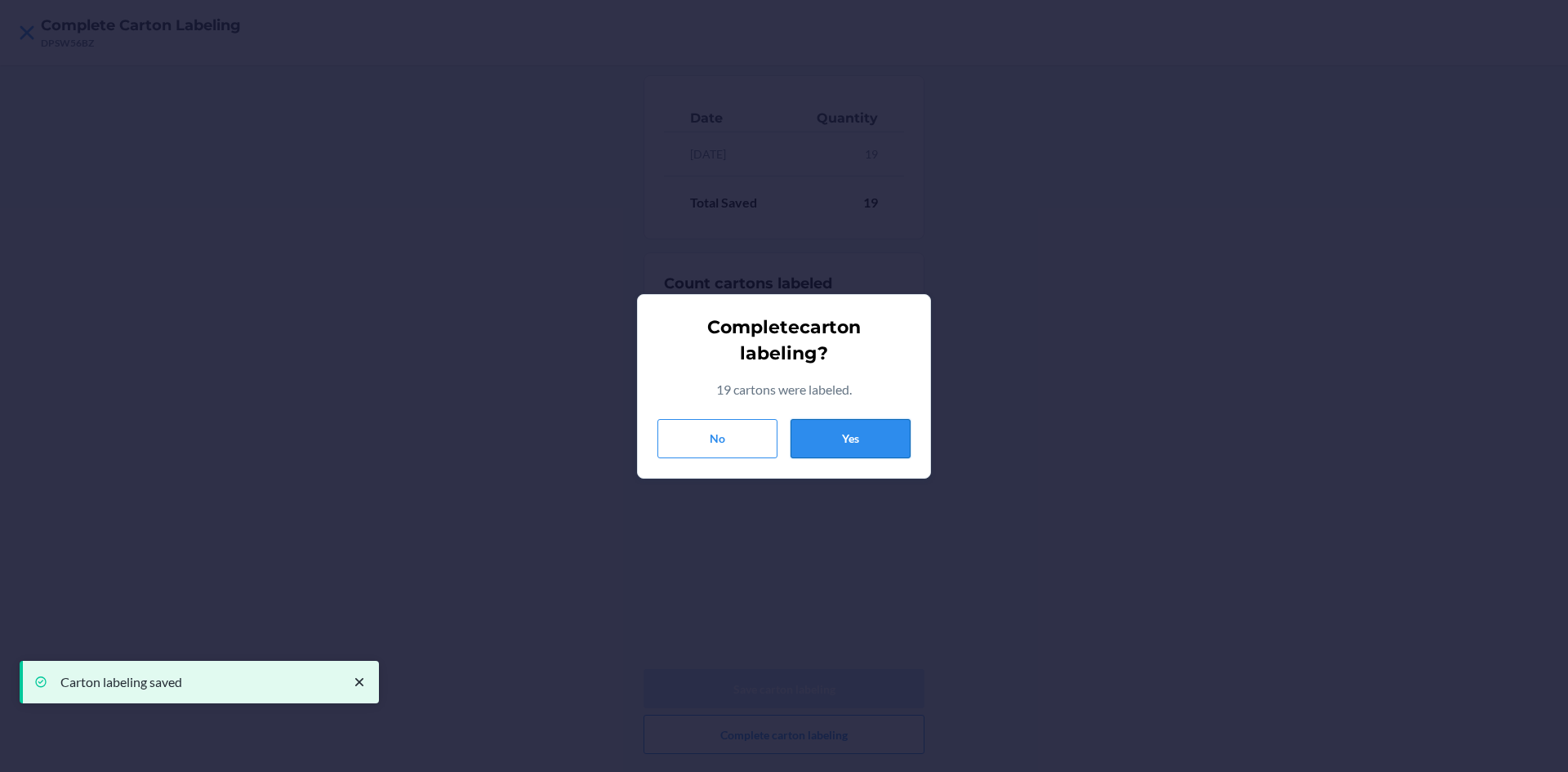
click at [819, 430] on button "Yes" at bounding box center [850, 439] width 120 height 39
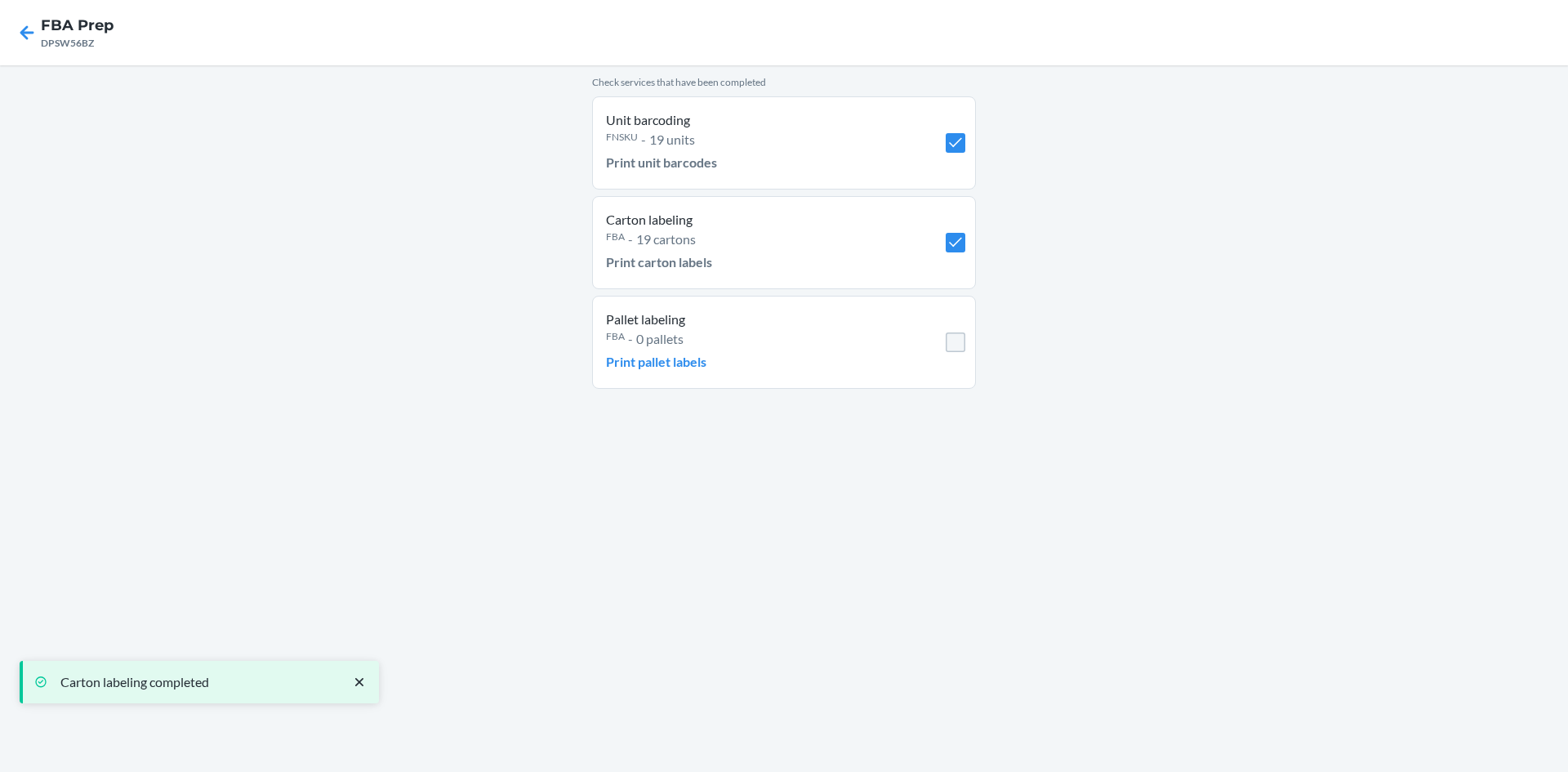
click at [949, 353] on li "Pallet labeling FBA - 0 pallets Print pallet labels" at bounding box center [784, 343] width 383 height 93
click at [952, 351] on input "checkbox" at bounding box center [956, 343] width 20 height 20
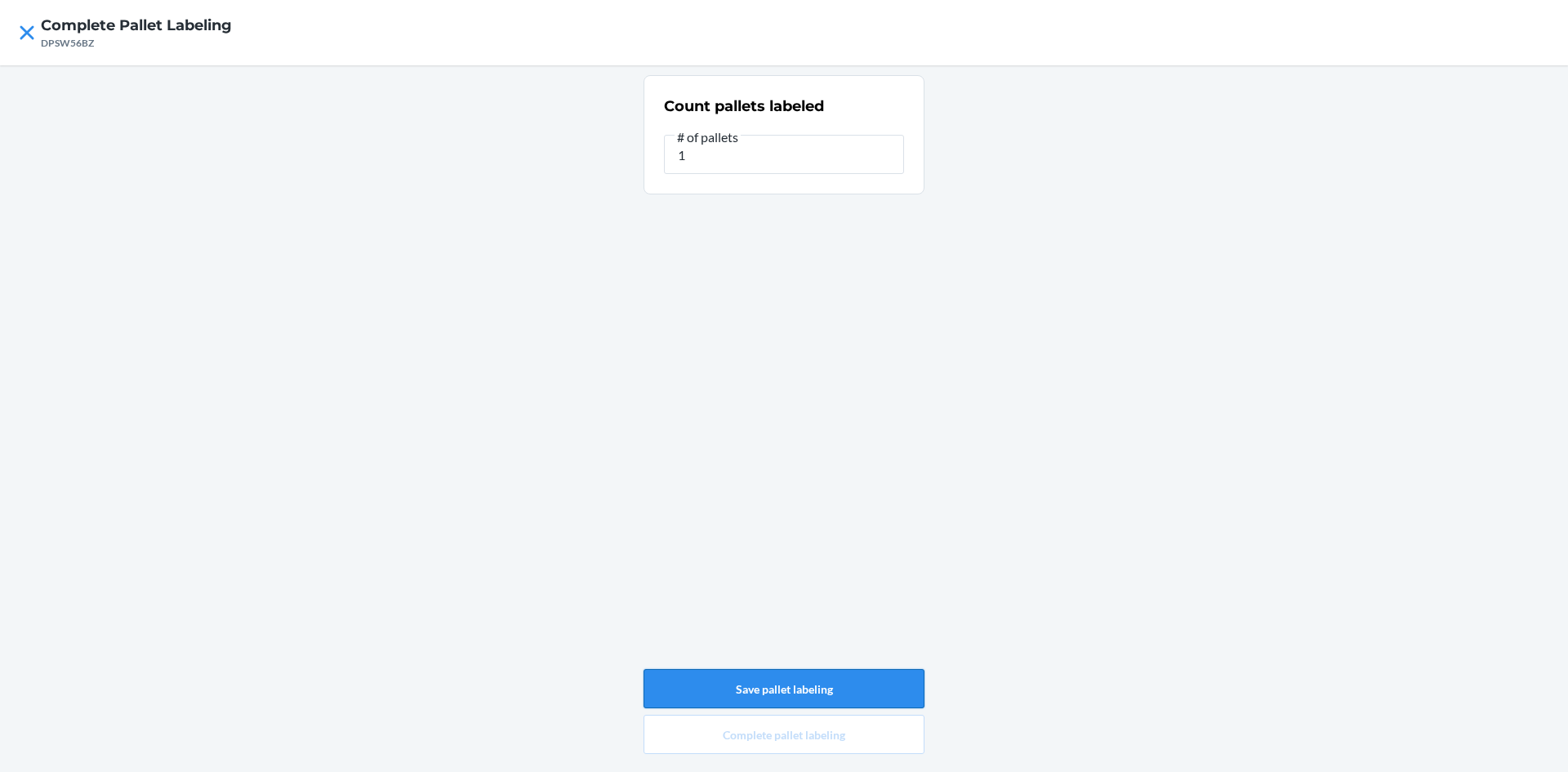
click at [795, 692] on button "Save pallet labeling" at bounding box center [784, 688] width 281 height 39
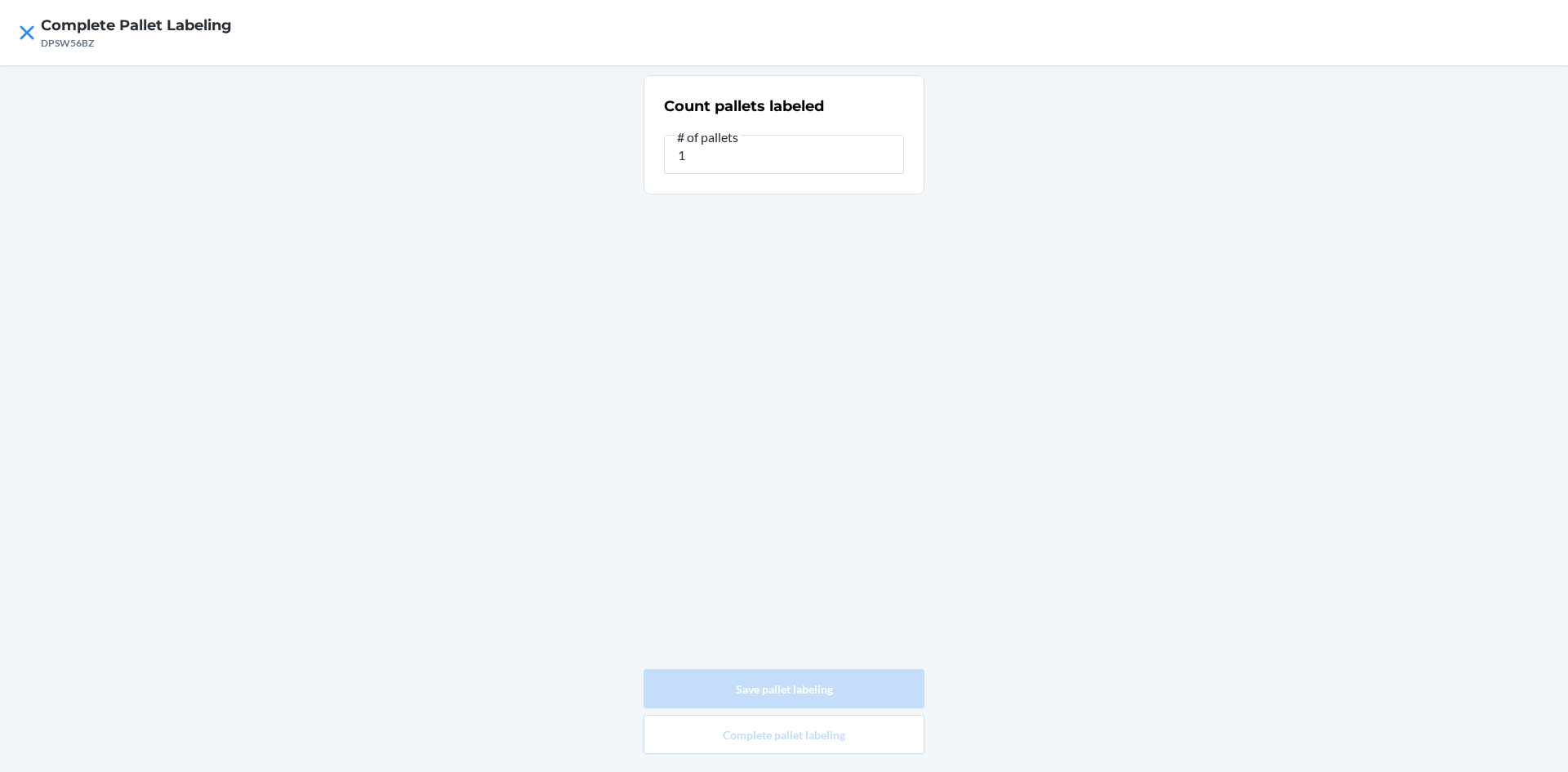
type input "0"
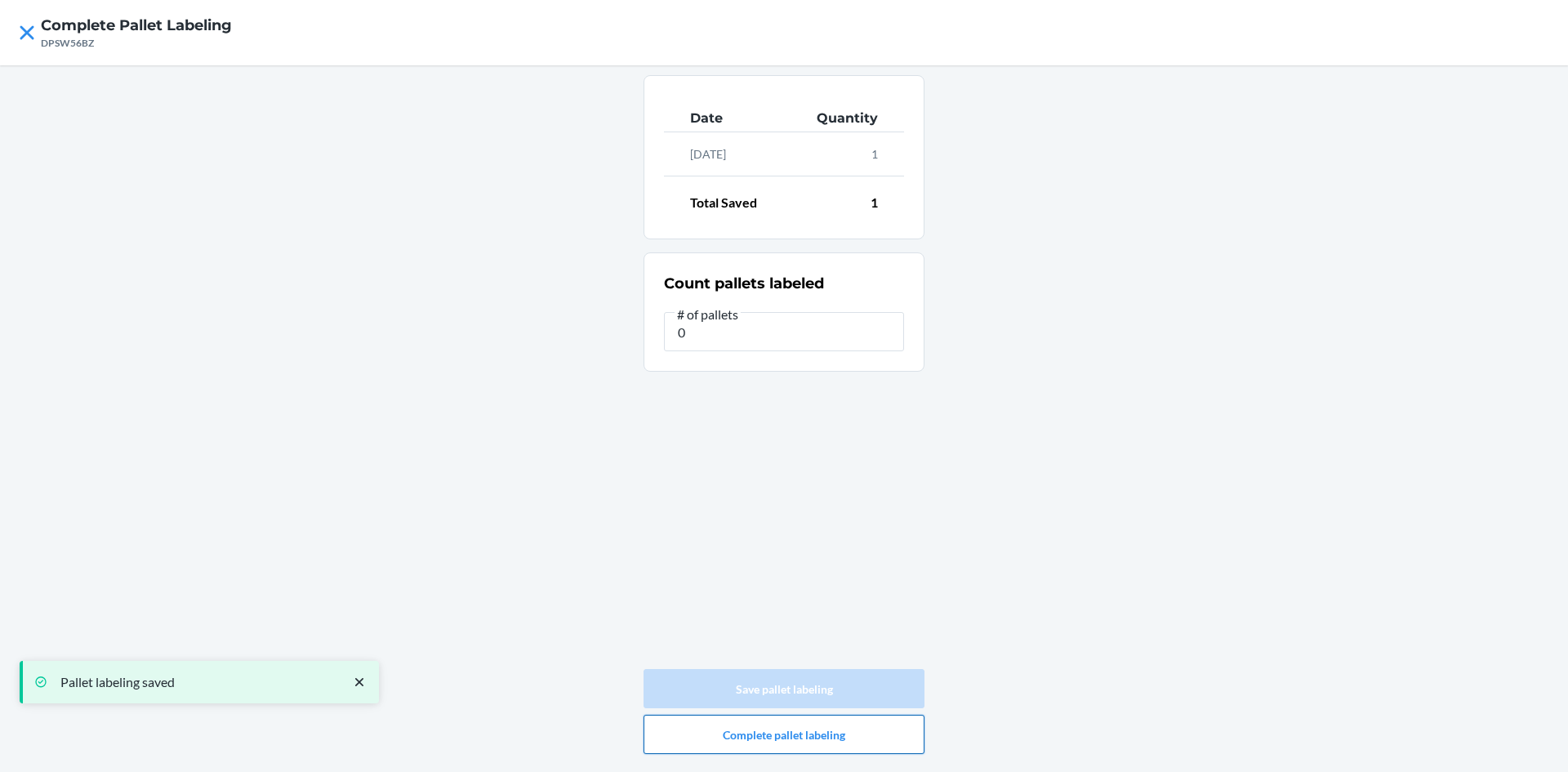
click at [788, 726] on button "Complete pallet labeling" at bounding box center [784, 734] width 281 height 39
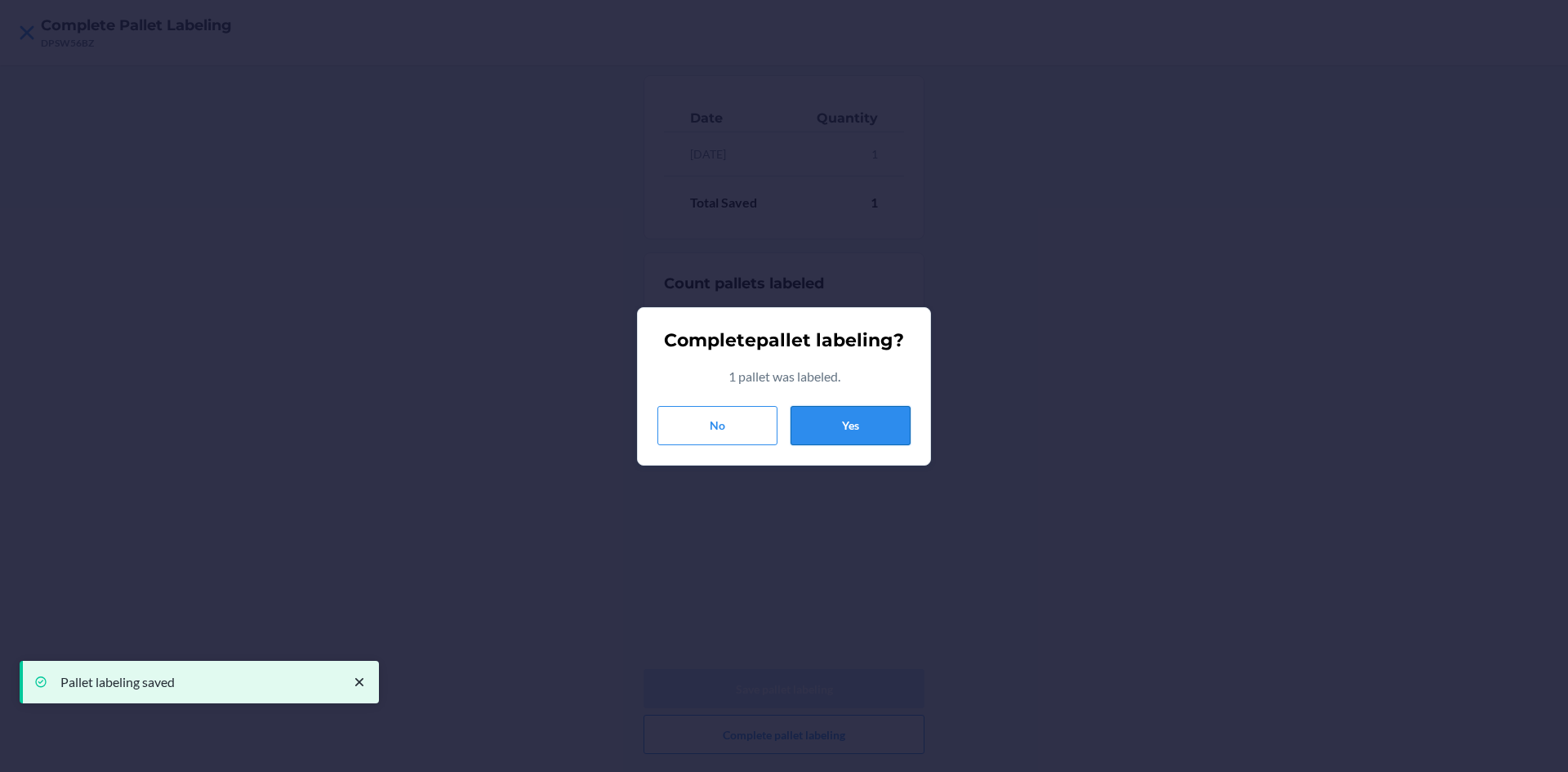
click at [858, 438] on button "Yes" at bounding box center [850, 425] width 120 height 39
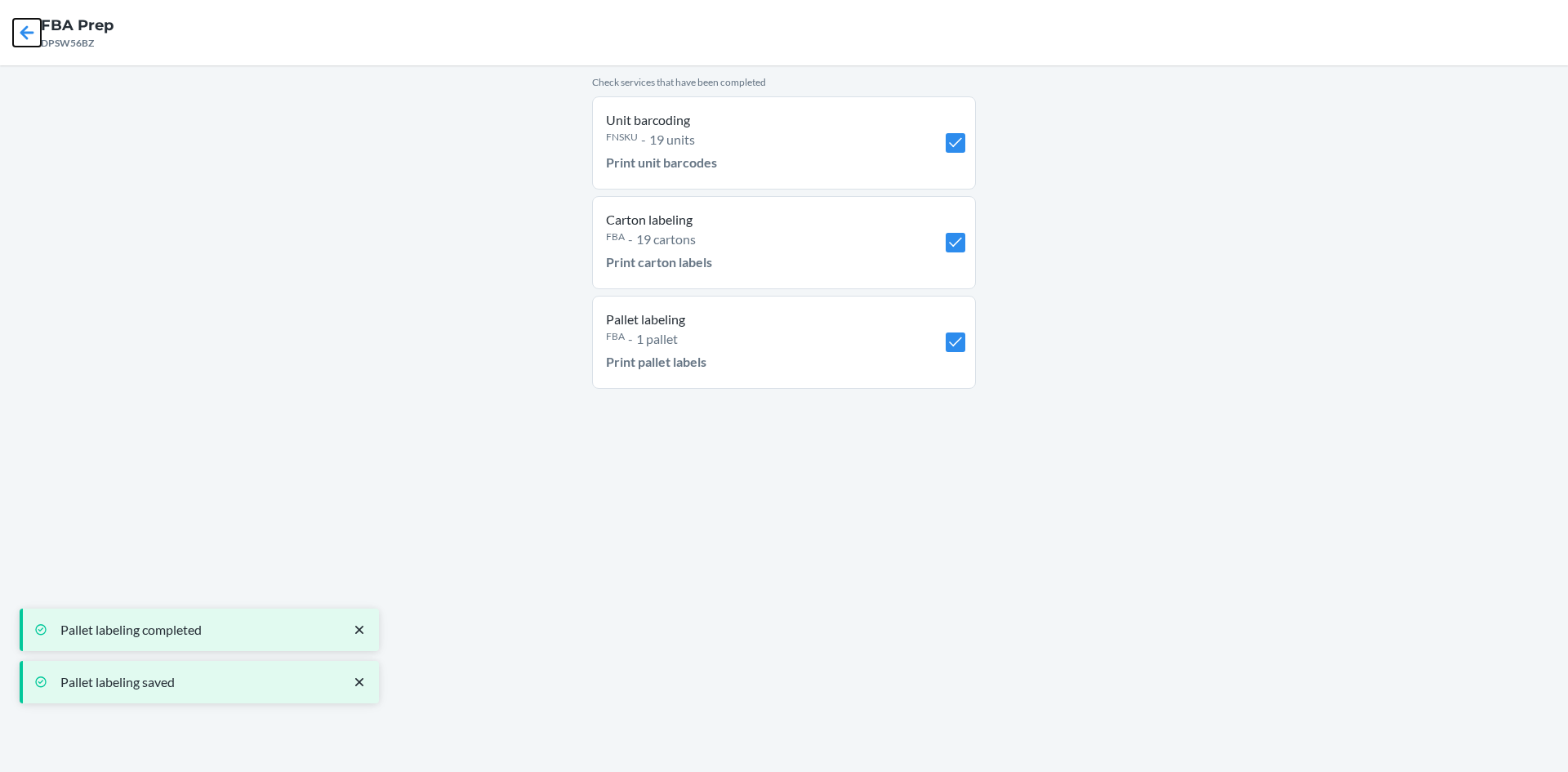
click at [30, 26] on icon at bounding box center [27, 33] width 28 height 28
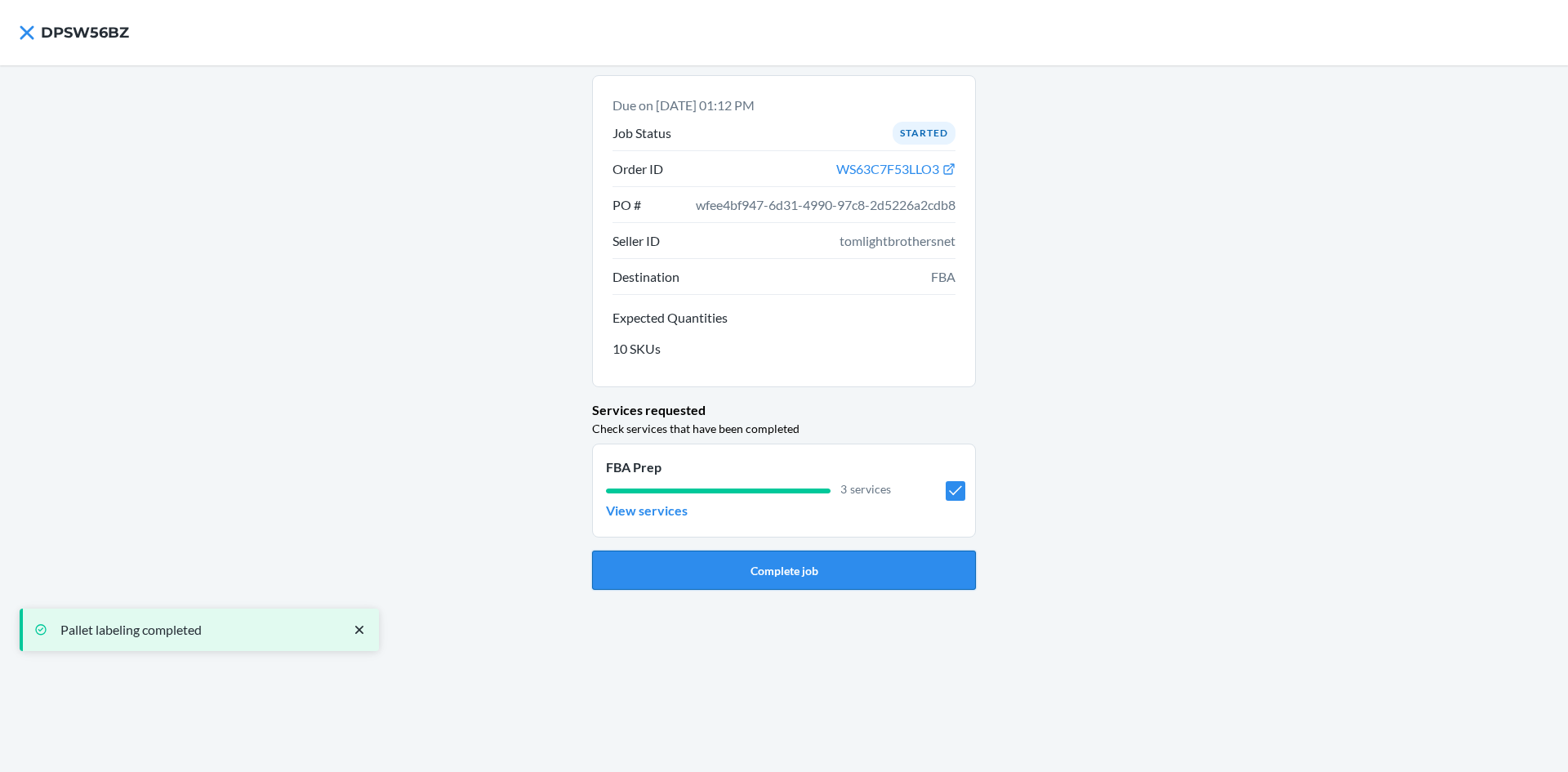
click at [775, 567] on button "Complete job" at bounding box center [784, 569] width 383 height 39
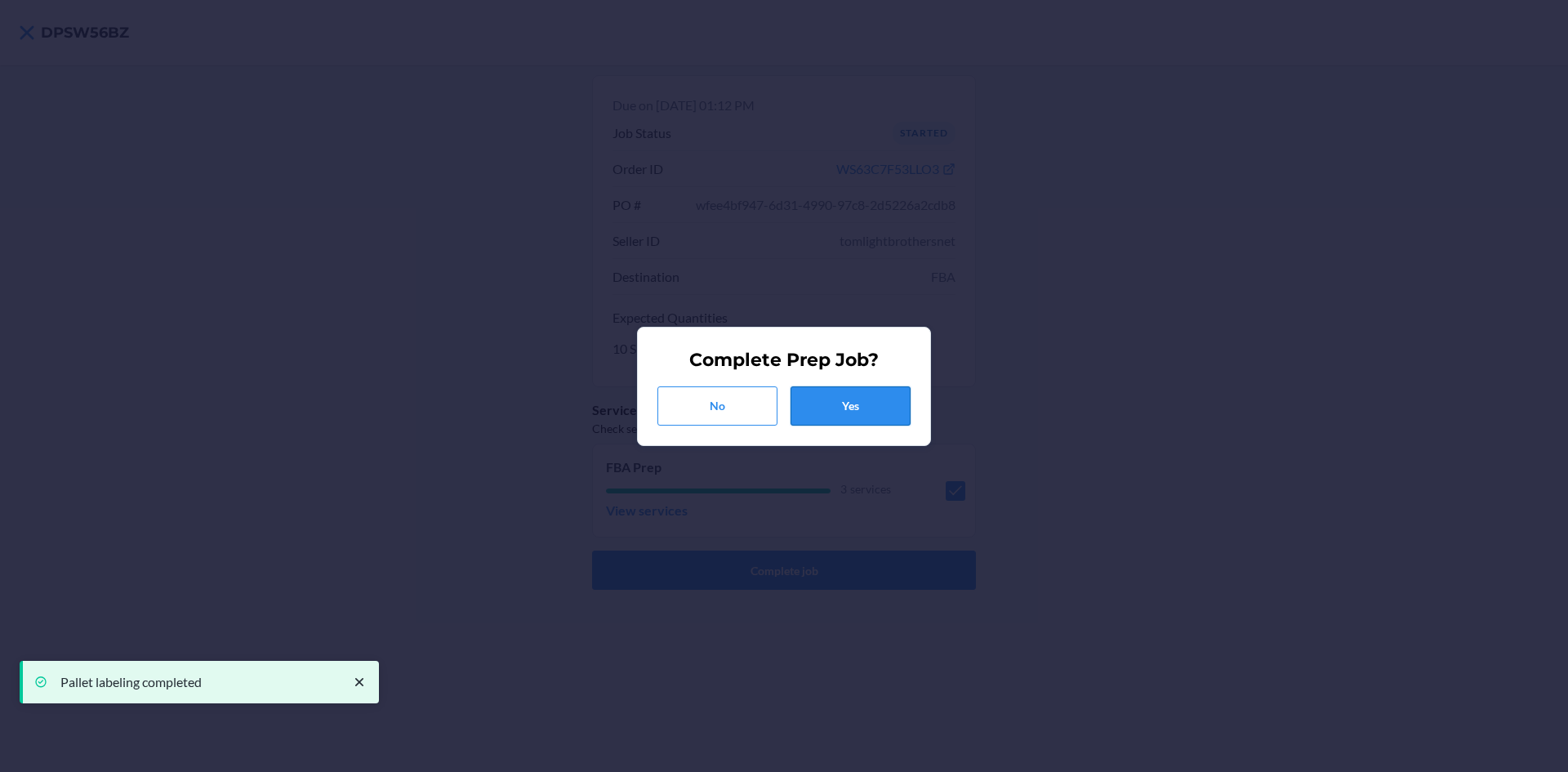
click at [820, 394] on button "Yes" at bounding box center [850, 405] width 120 height 39
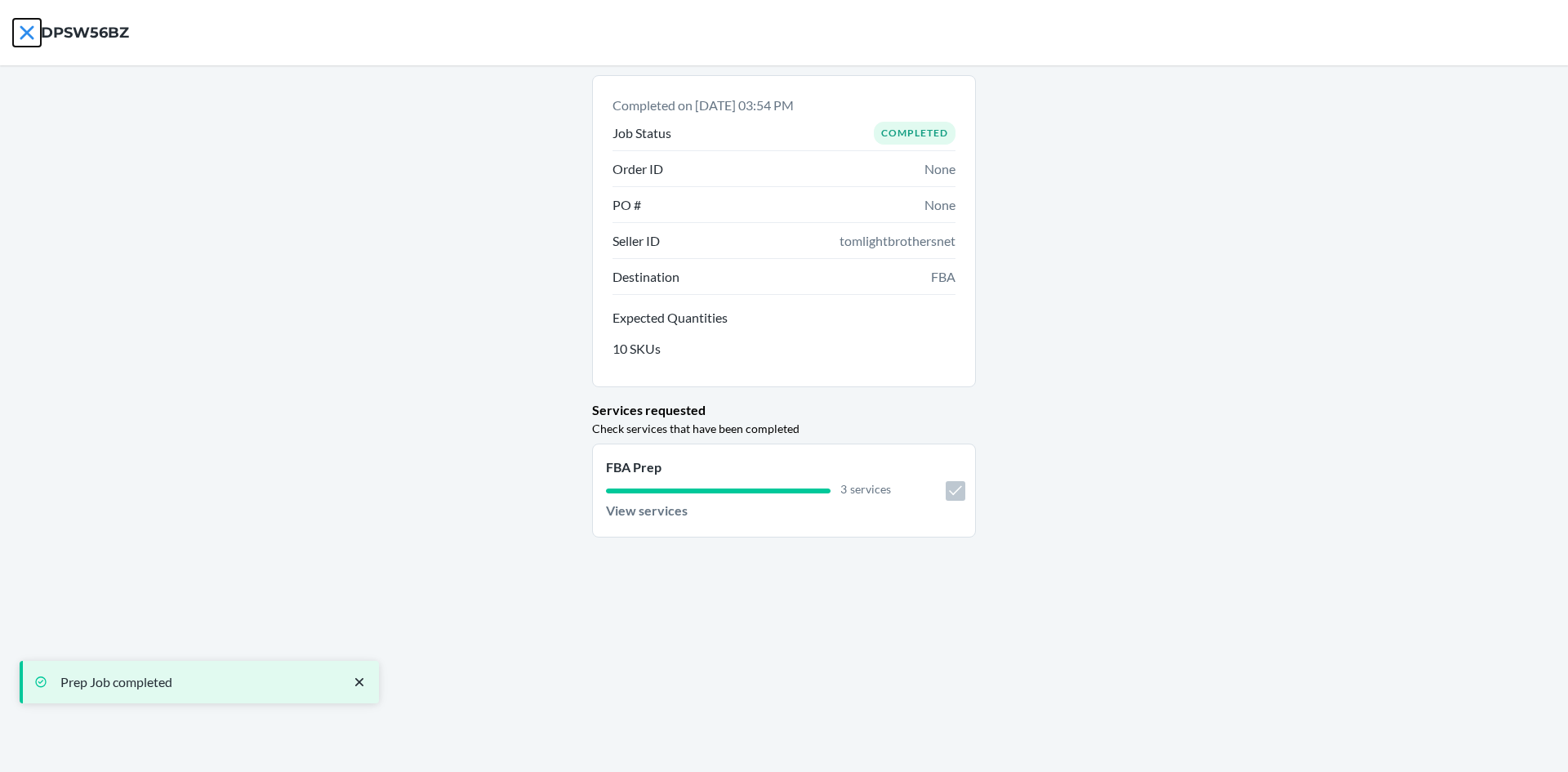
click at [25, 42] on icon at bounding box center [27, 33] width 28 height 28
